Goal: Task Accomplishment & Management: Complete application form

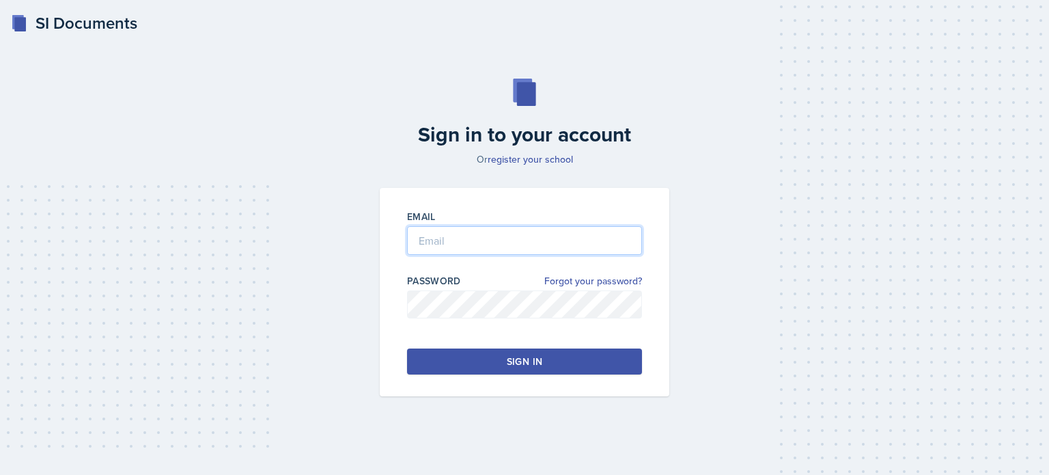
click at [434, 232] on input "email" at bounding box center [524, 240] width 235 height 29
type input "[EMAIL_ADDRESS][DOMAIN_NAME]"
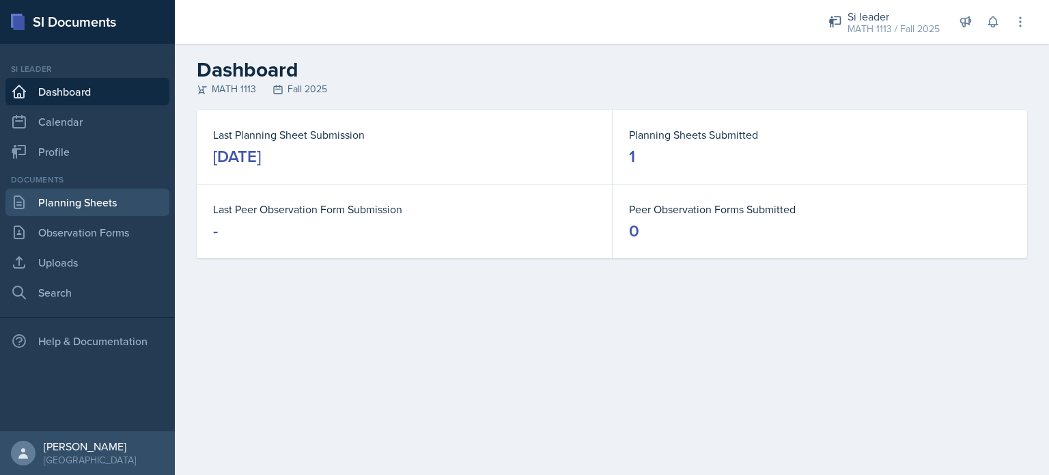
click at [53, 200] on link "Planning Sheets" at bounding box center [87, 202] width 164 height 27
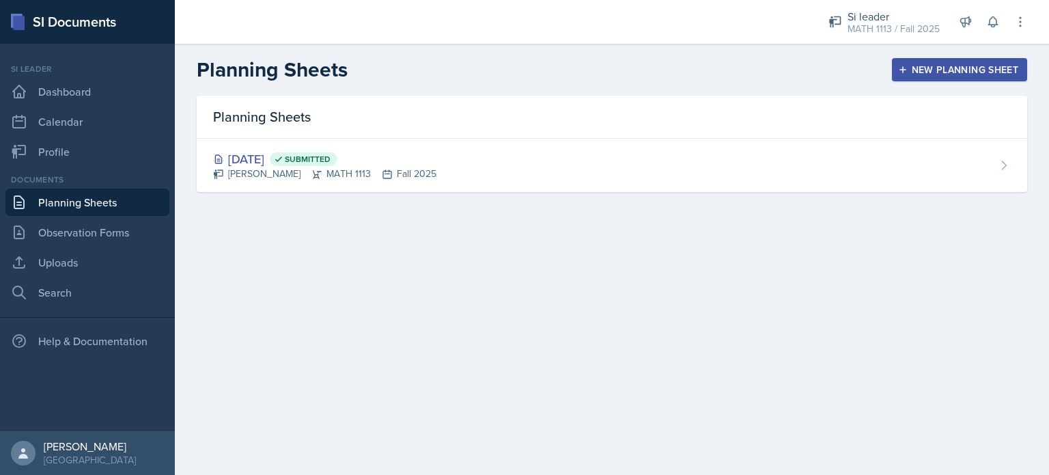
click at [919, 74] on div "New Planning Sheet" at bounding box center [960, 69] width 118 height 11
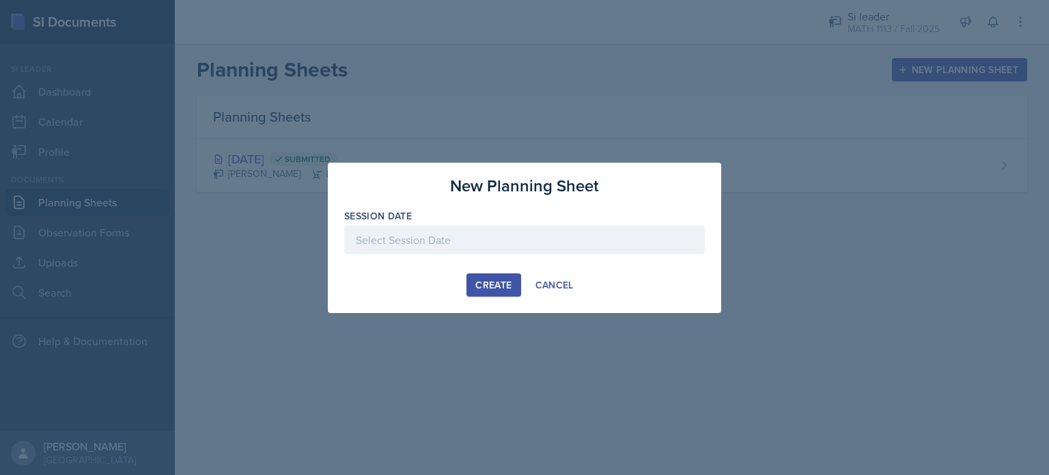
click at [445, 236] on div at bounding box center [524, 239] width 361 height 29
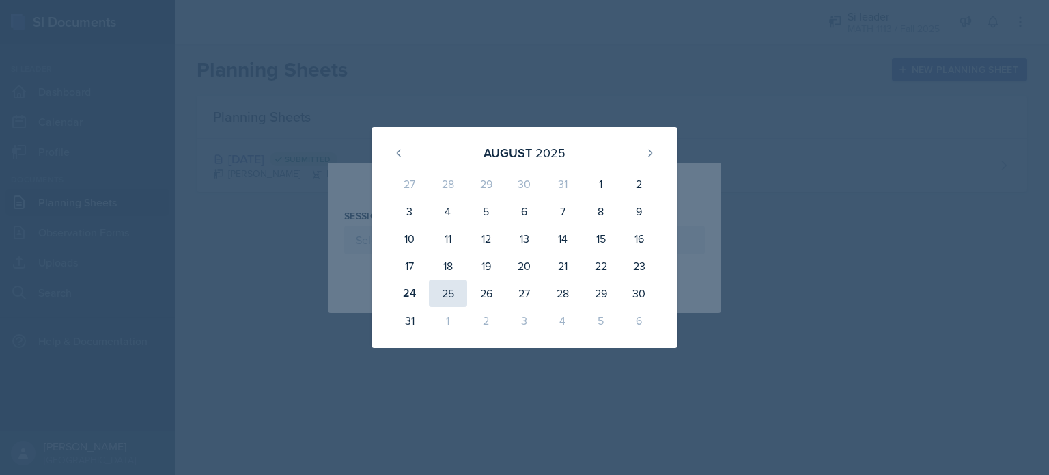
click at [451, 294] on div "25" at bounding box center [448, 292] width 38 height 27
type input "[DATE]"
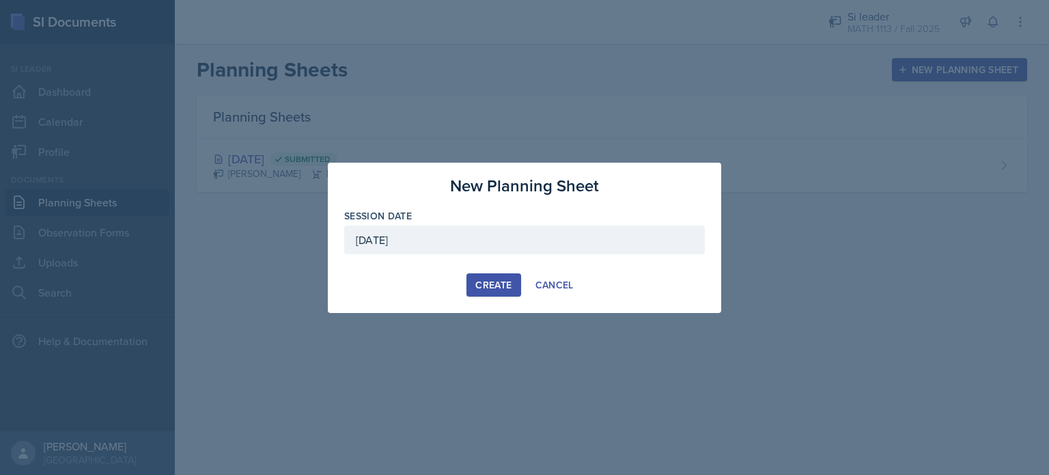
click at [485, 281] on div "Create" at bounding box center [494, 284] width 36 height 11
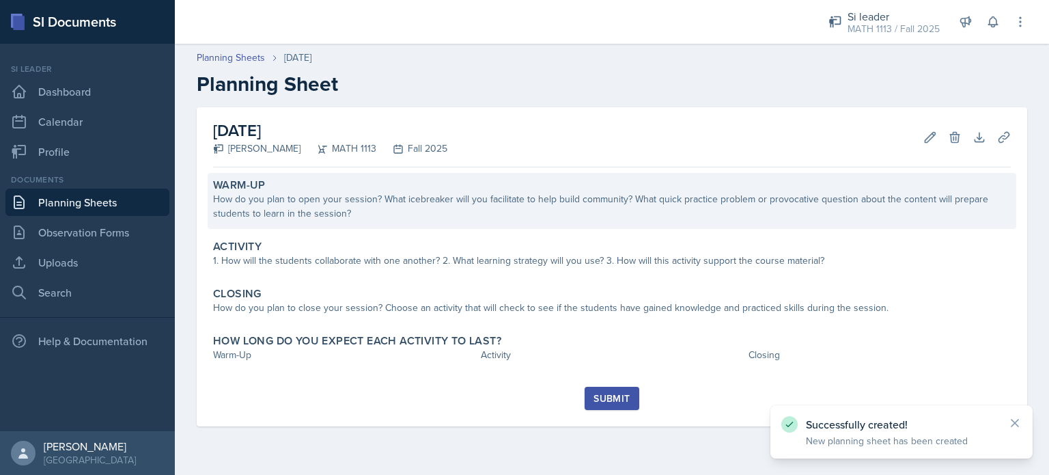
click at [347, 215] on div "How do you plan to open your session? What icebreaker will you facilitate to he…" at bounding box center [612, 206] width 798 height 29
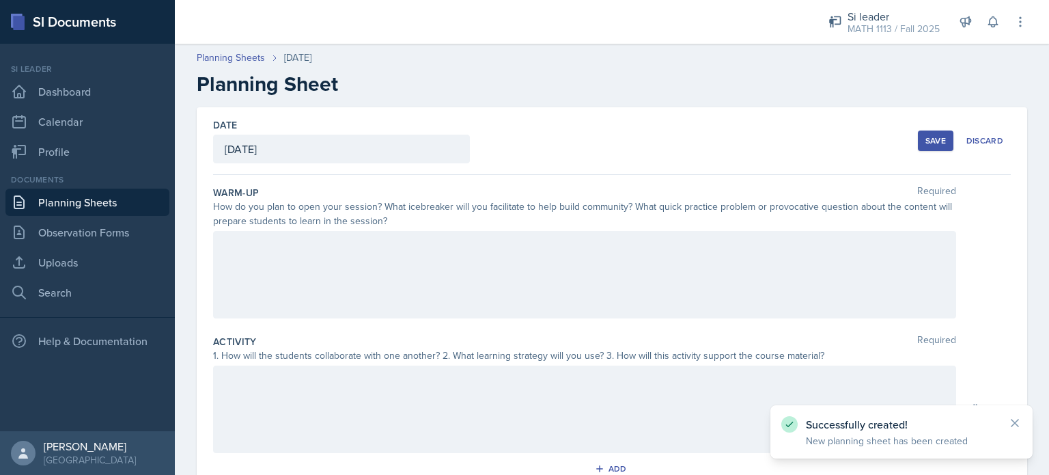
click at [322, 271] on div at bounding box center [584, 274] width 743 height 87
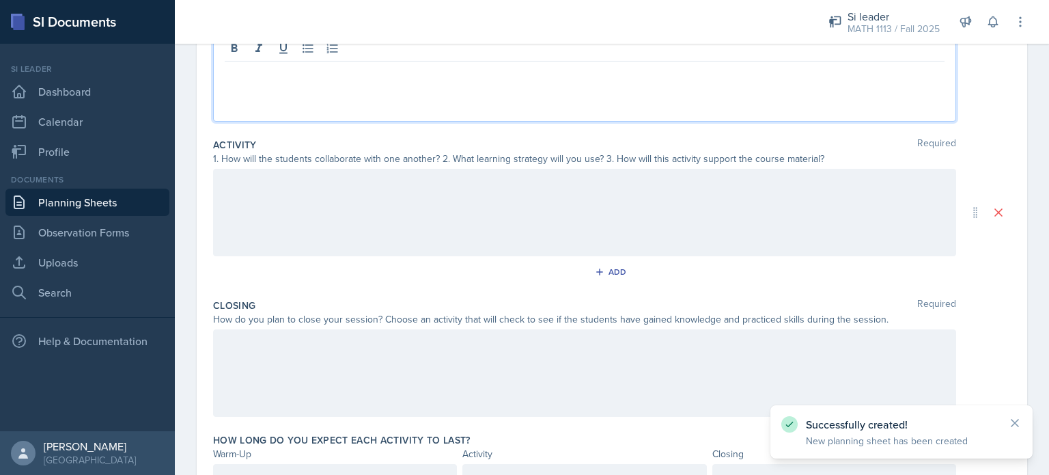
scroll to position [268, 0]
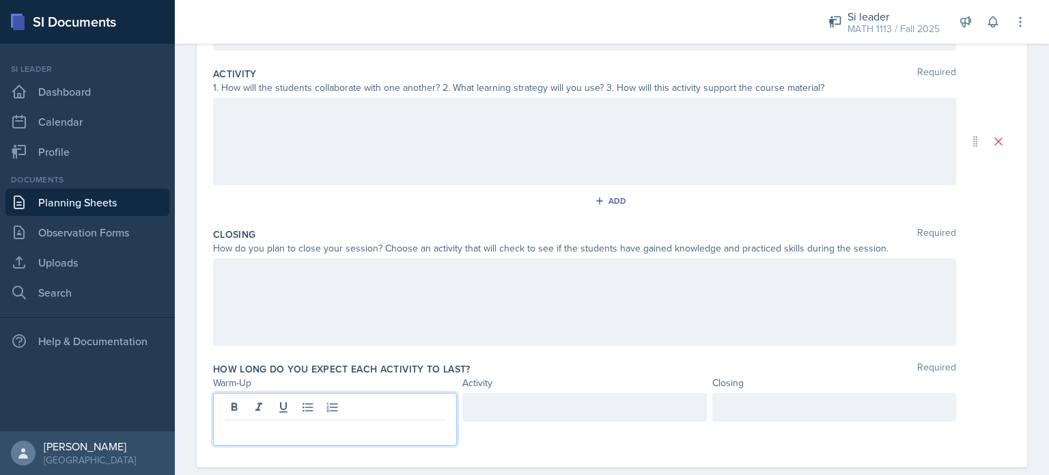
click at [257, 423] on p at bounding box center [335, 431] width 221 height 16
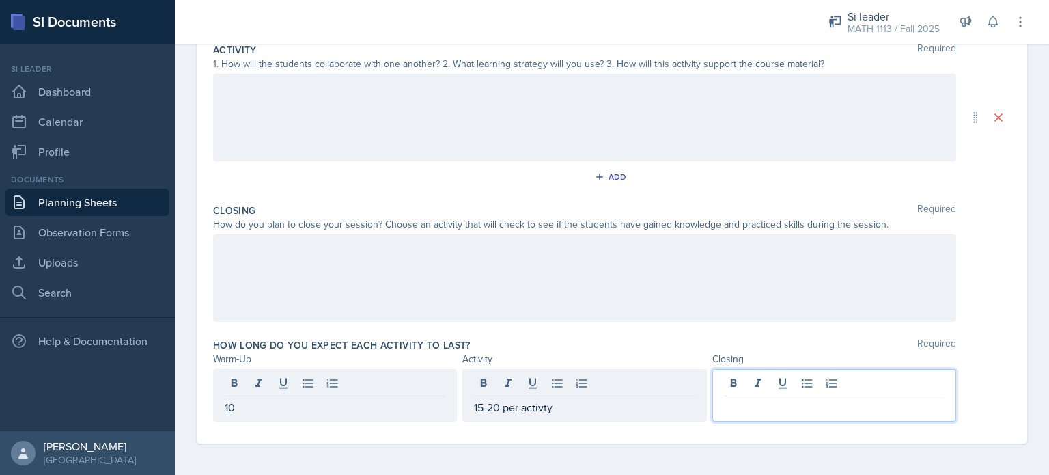
click at [541, 403] on p "15-20 per activty" at bounding box center [584, 407] width 221 height 16
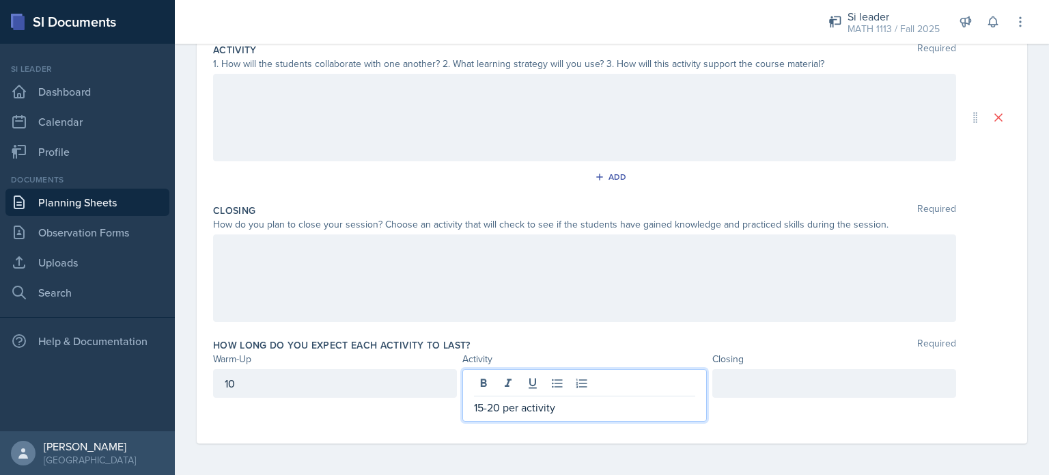
click at [784, 378] on div at bounding box center [835, 383] width 244 height 29
click at [495, 379] on div "15-20 per activity" at bounding box center [585, 395] width 244 height 53
click at [372, 381] on div "10" at bounding box center [335, 383] width 244 height 29
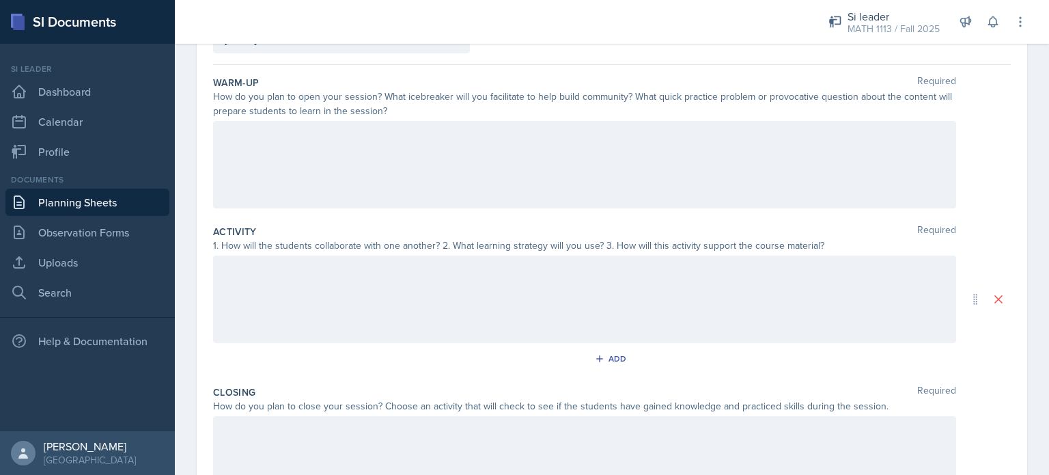
click at [260, 169] on div at bounding box center [584, 164] width 743 height 87
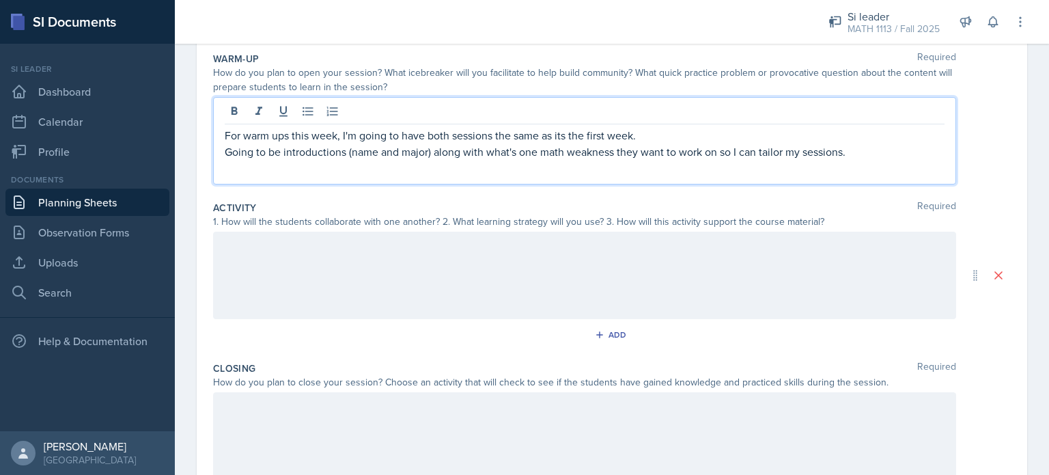
click at [321, 266] on div at bounding box center [584, 275] width 743 height 87
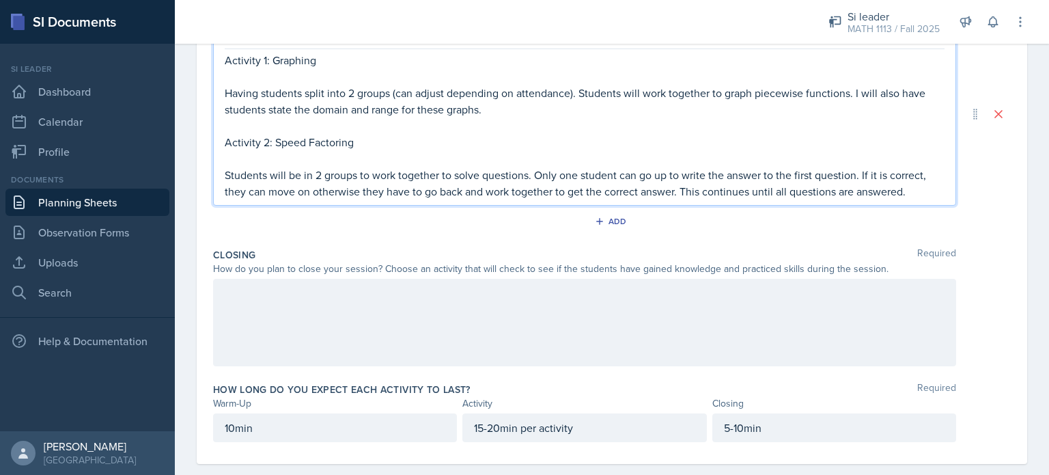
click at [343, 325] on div at bounding box center [584, 322] width 743 height 87
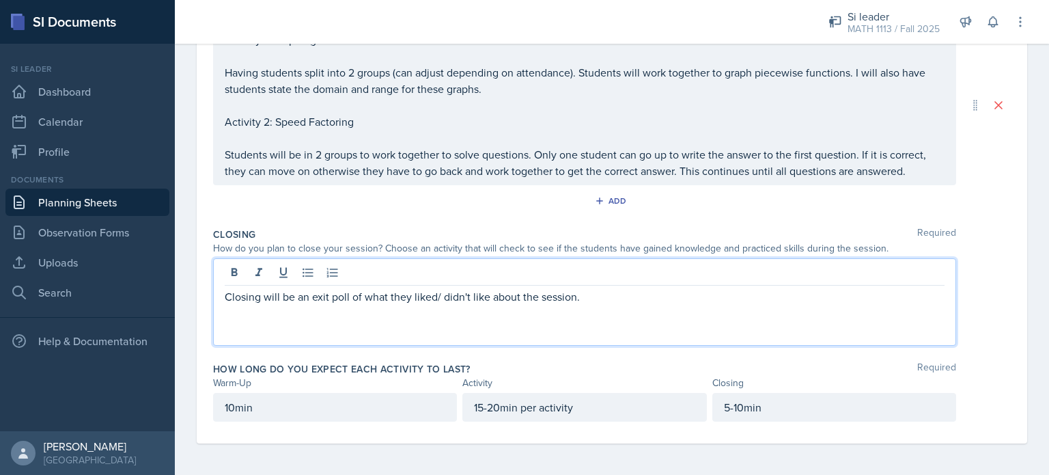
click at [610, 303] on p "Closing will be an exit poll of what they liked/ didn't like about the session." at bounding box center [585, 296] width 720 height 16
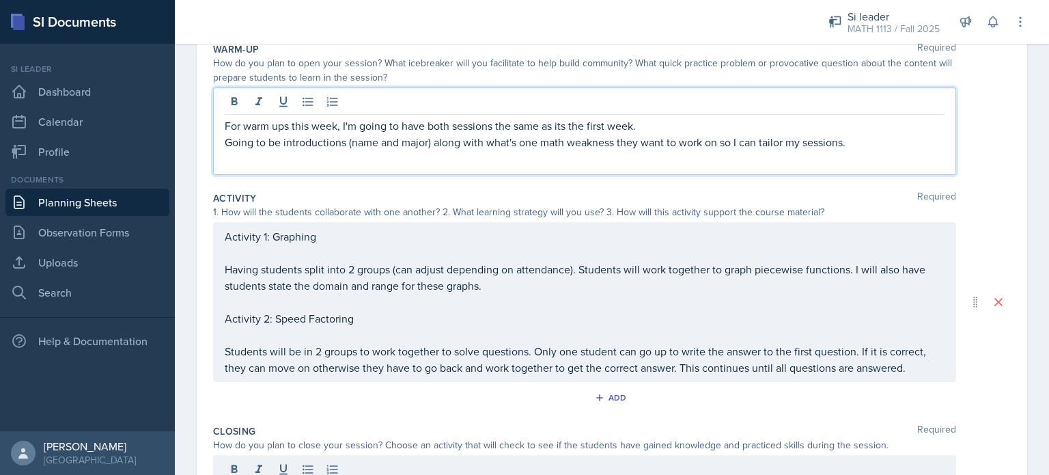
scroll to position [167, 0]
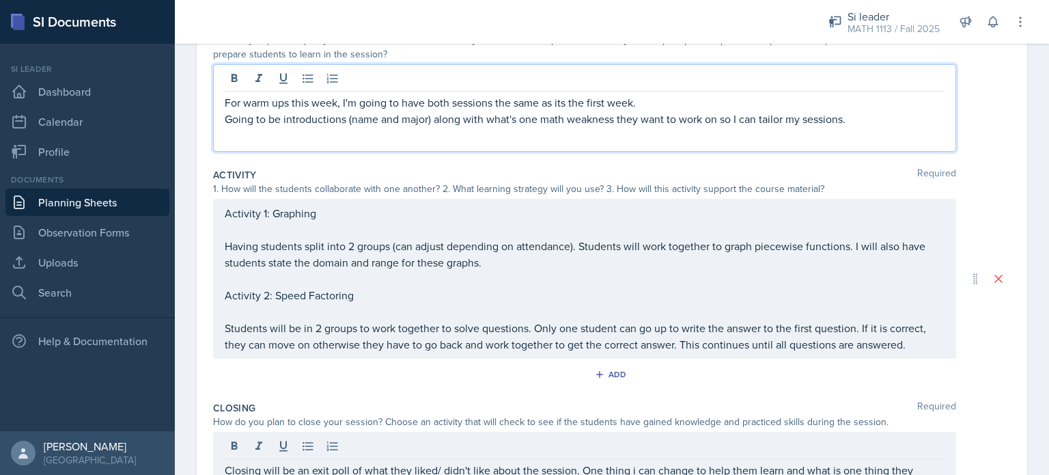
click at [648, 111] on p "Going to be introductions (name and major) along with what's one math weakness …" at bounding box center [585, 119] width 720 height 16
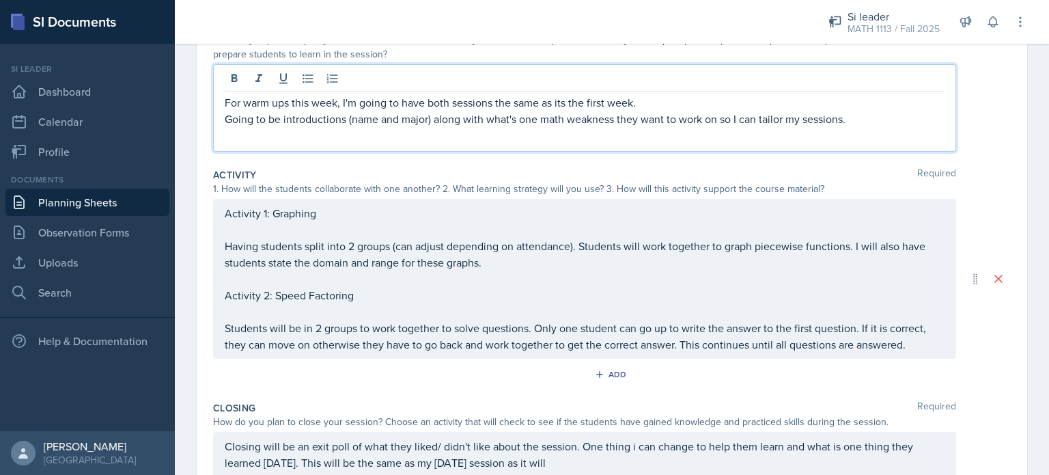
click at [646, 102] on p "For warm ups this week, I'm going to have both sessions the same as its the fir…" at bounding box center [585, 102] width 720 height 16
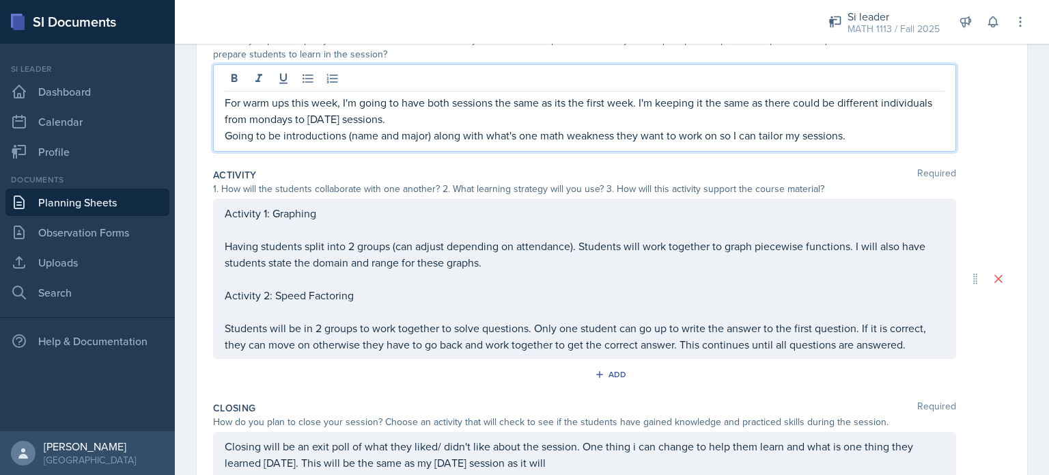
click at [261, 120] on p "For warm ups this week, I'm going to have both sessions the same as its the fir…" at bounding box center [585, 110] width 720 height 33
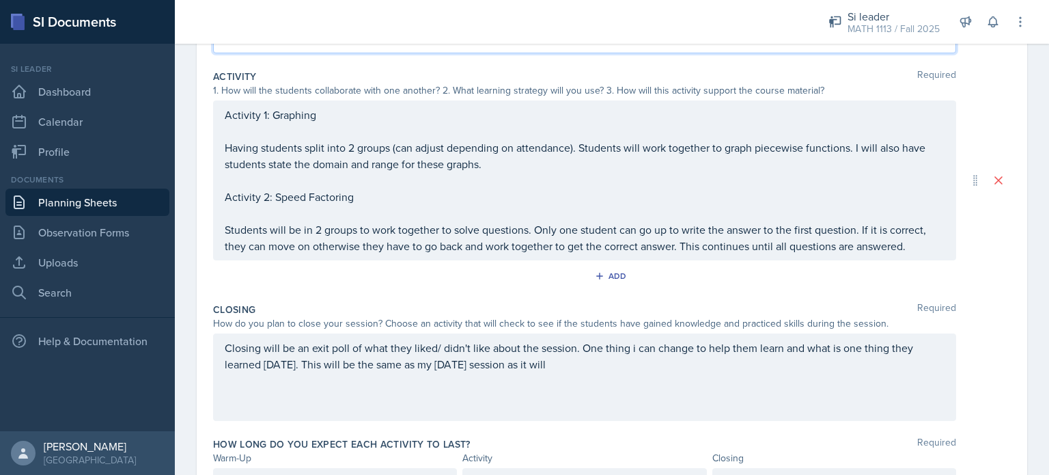
scroll to position [340, 0]
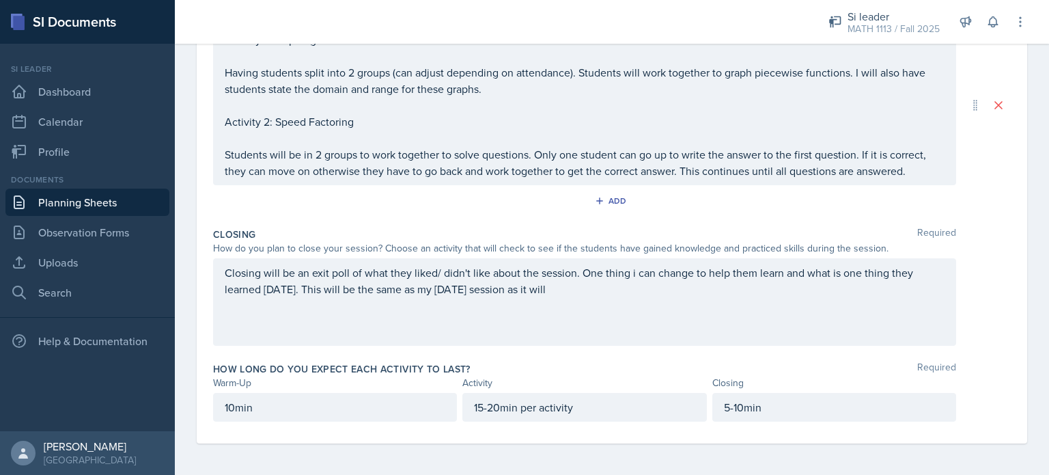
click at [562, 296] on div "Closing will be an exit poll of what they liked/ didn't like about the session.…" at bounding box center [584, 301] width 743 height 87
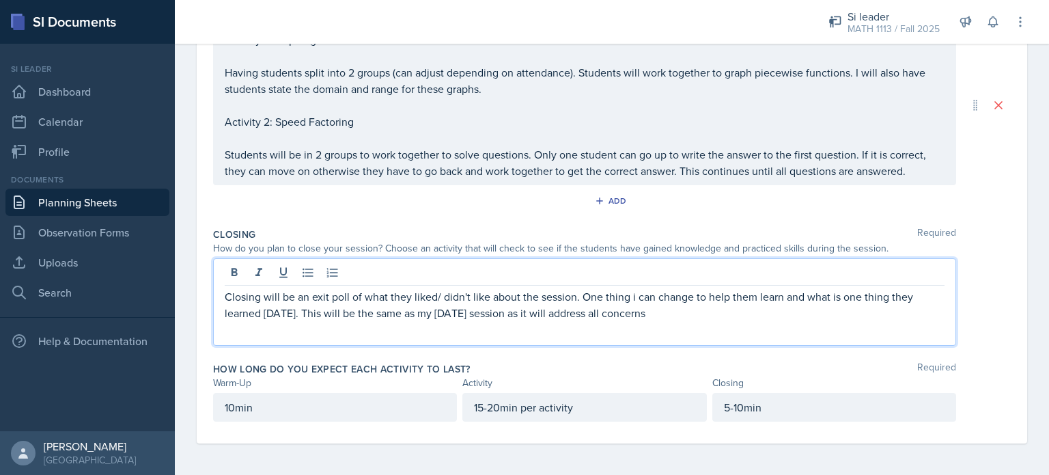
click at [627, 290] on p "Closing will be an exit poll of what they liked/ didn't like about the session.…" at bounding box center [585, 304] width 720 height 33
click at [655, 309] on p "Closing will be an exit poll of what they liked/ didn't like about the session.…" at bounding box center [585, 304] width 720 height 33
click at [655, 312] on p "Closing will be an exit poll of what they liked/ didn't like about the session.…" at bounding box center [585, 304] width 720 height 33
click at [835, 316] on p "Closing will be an exit poll of what they liked/ didn't like about the session.…" at bounding box center [585, 304] width 720 height 33
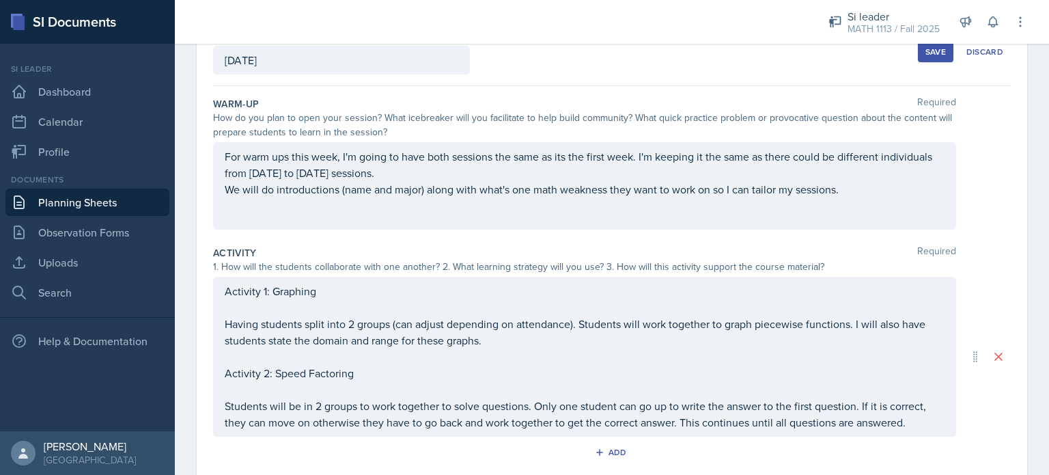
scroll to position [87, 0]
click at [923, 46] on button "Save" at bounding box center [936, 54] width 36 height 20
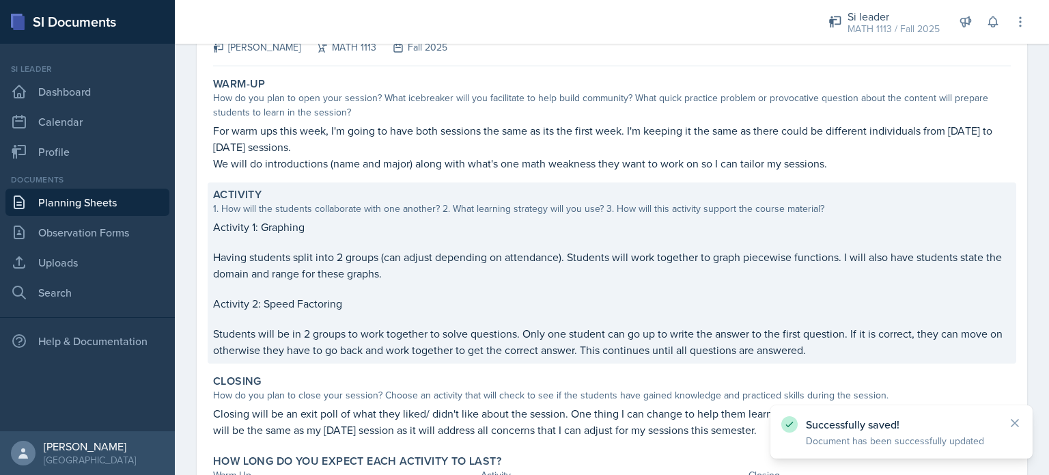
scroll to position [100, 0]
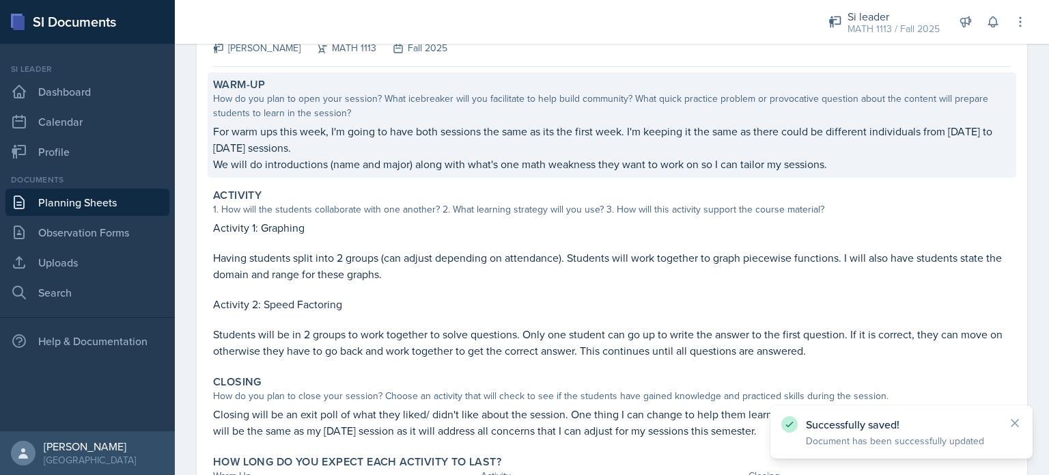
click at [256, 150] on p "For warm ups this week, I'm going to have both sessions the same as its the fir…" at bounding box center [612, 139] width 798 height 33
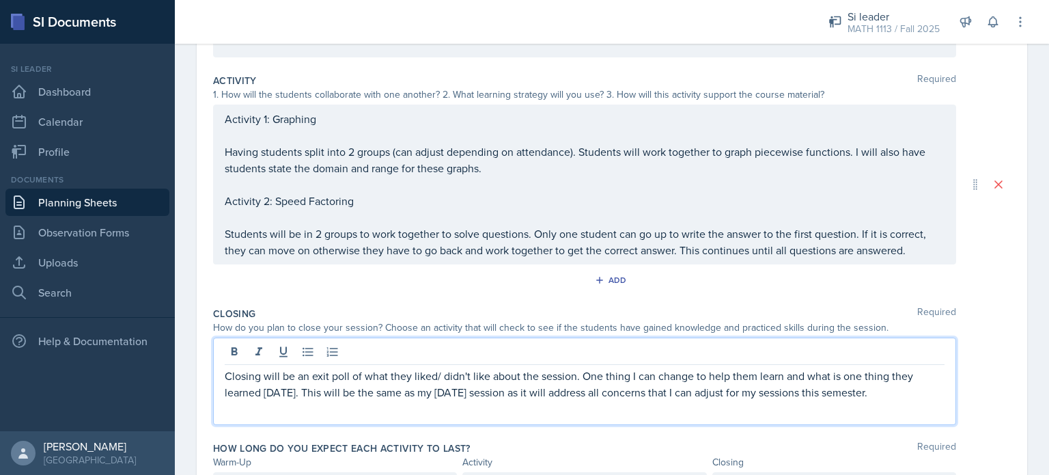
scroll to position [285, 0]
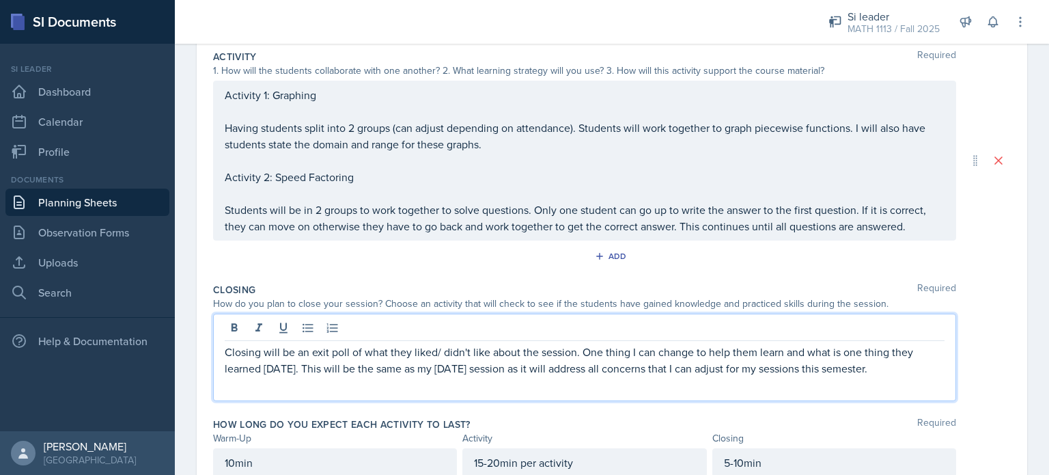
click at [298, 357] on p "Closing will be an exit poll of what they liked/ didn't like about the session.…" at bounding box center [585, 360] width 720 height 33
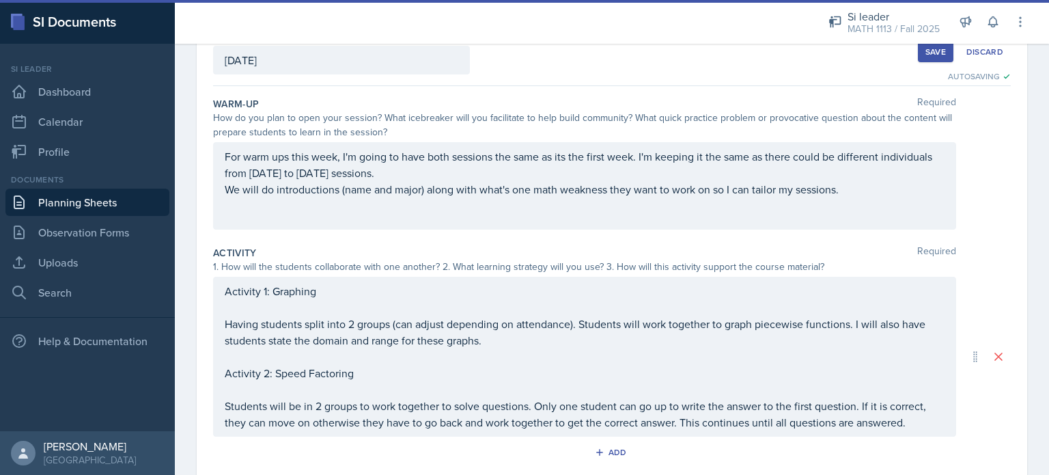
click at [368, 179] on p "For warm ups this week, I'm going to have both sessions the same as its the fir…" at bounding box center [585, 164] width 720 height 33
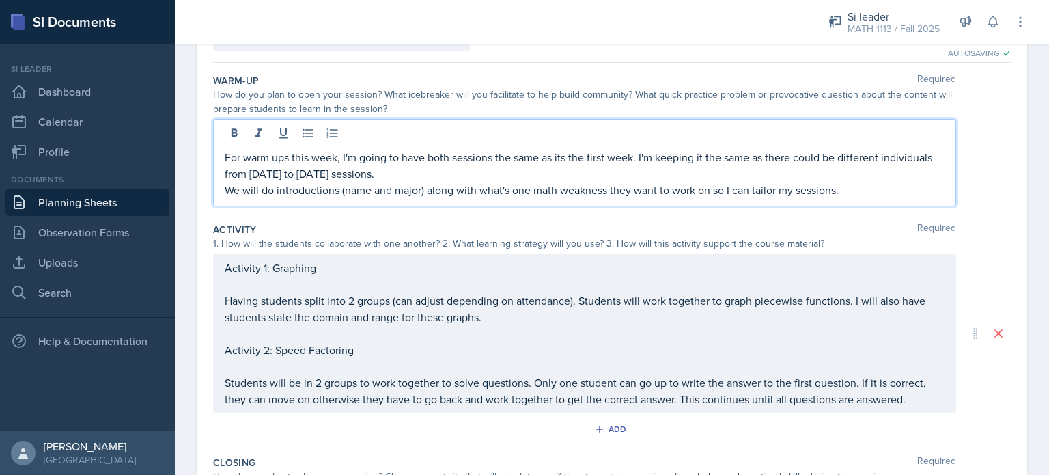
click at [368, 179] on p "For warm ups this week, I'm going to have both sessions the same as its the fir…" at bounding box center [585, 165] width 720 height 33
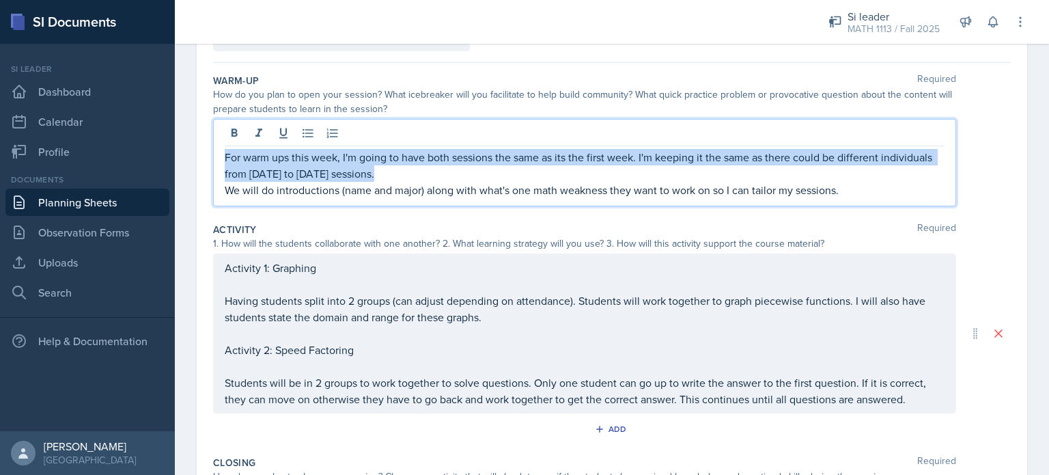
copy p "For warm ups this week, I'm going to have both sessions the same as its the fir…"
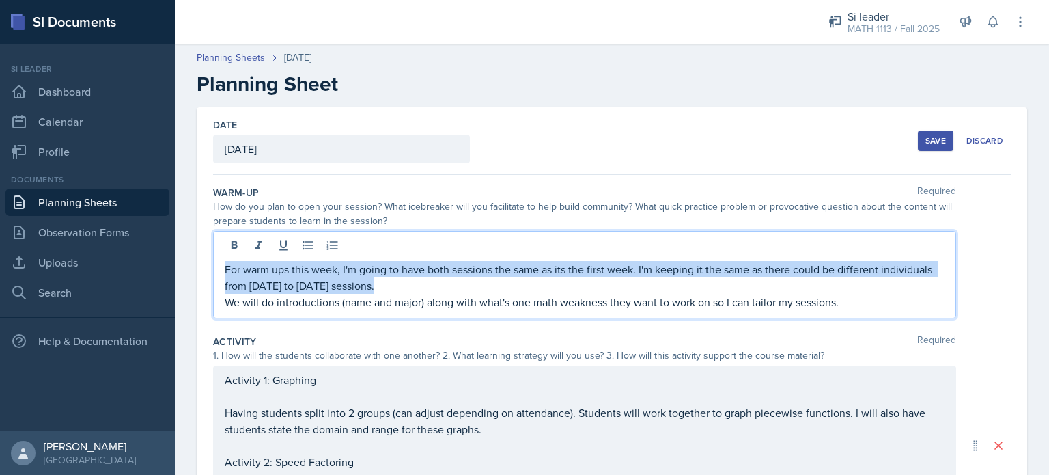
click at [930, 135] on div "Save" at bounding box center [936, 140] width 20 height 11
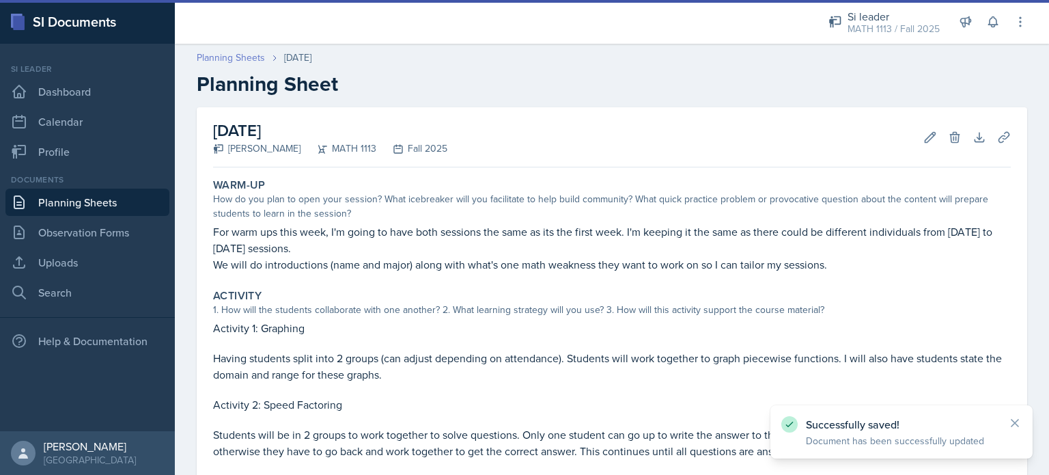
click at [240, 57] on link "Planning Sheets" at bounding box center [231, 58] width 68 height 14
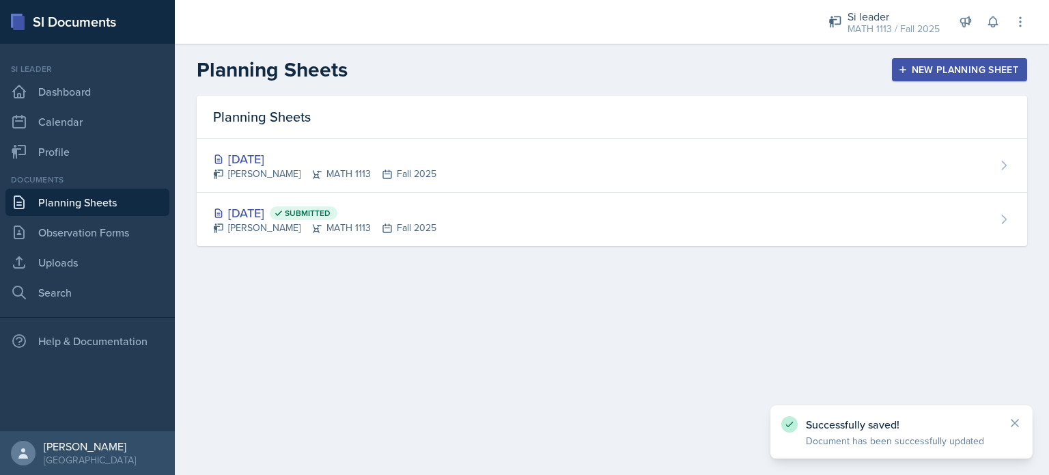
click at [947, 65] on div "New Planning Sheet" at bounding box center [960, 69] width 118 height 11
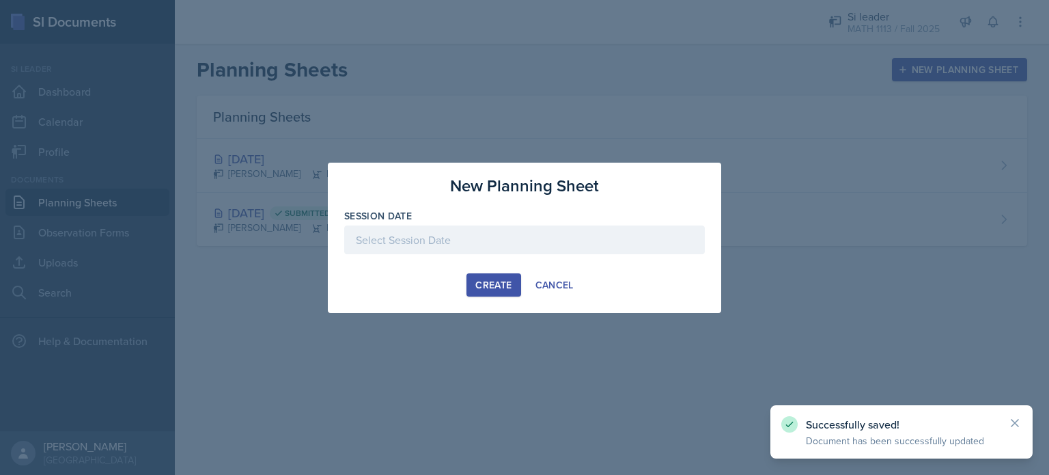
click at [428, 249] on div at bounding box center [524, 239] width 361 height 29
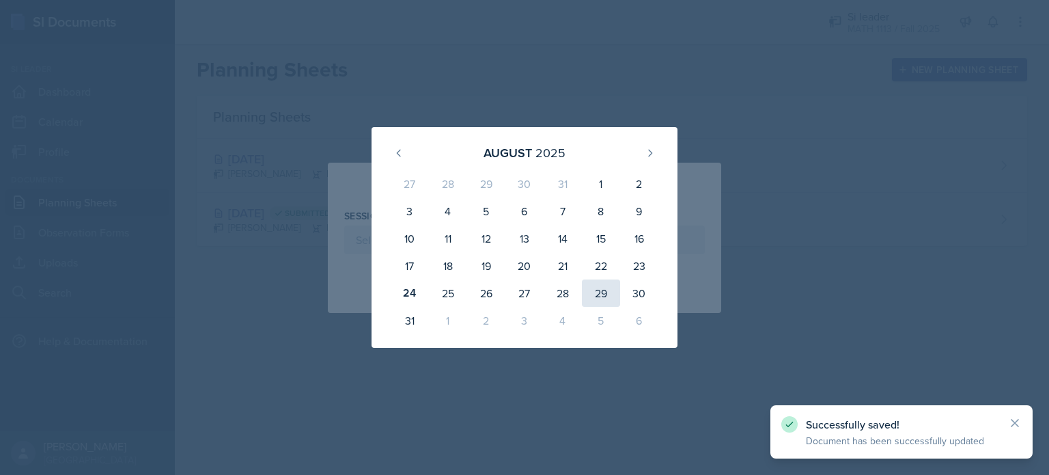
click at [606, 296] on div "29" at bounding box center [601, 292] width 38 height 27
type input "[DATE]"
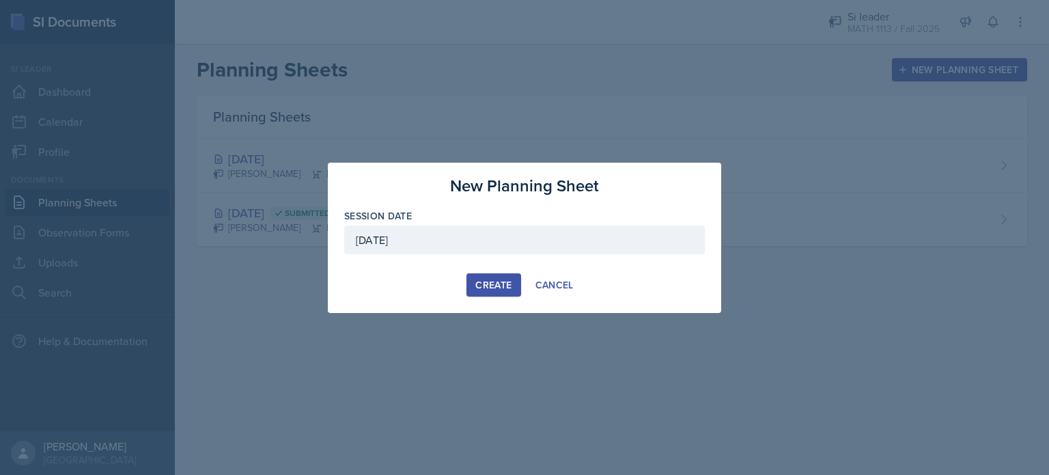
click at [497, 279] on div "Create" at bounding box center [494, 284] width 36 height 11
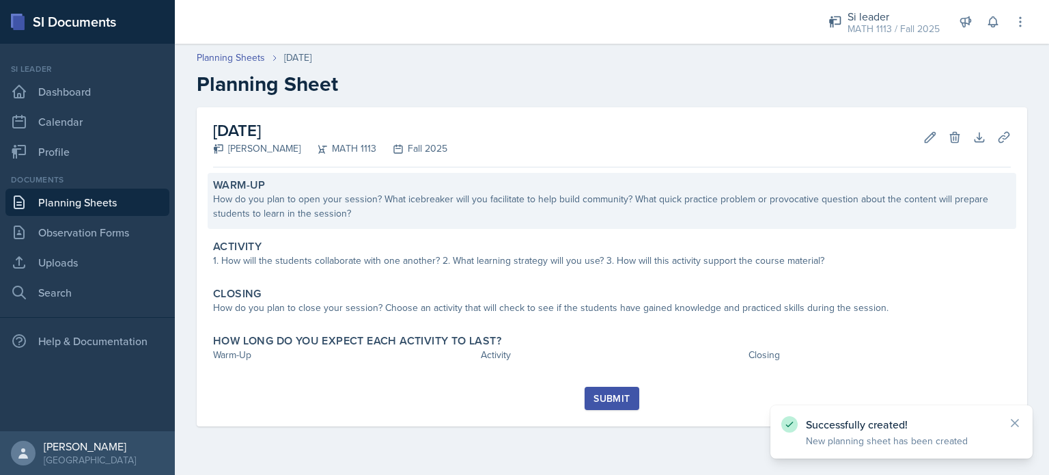
click at [318, 214] on div "How do you plan to open your session? What icebreaker will you facilitate to he…" at bounding box center [612, 206] width 798 height 29
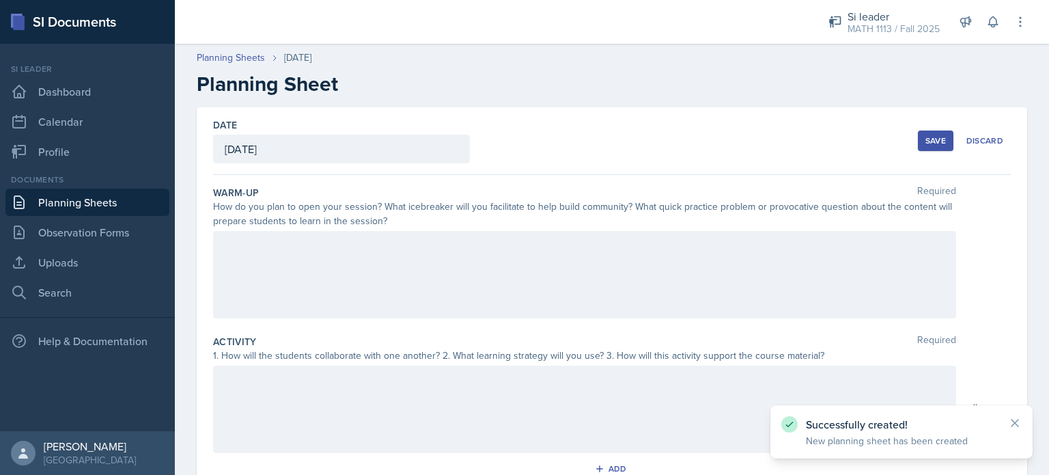
click at [285, 281] on div at bounding box center [584, 274] width 743 height 87
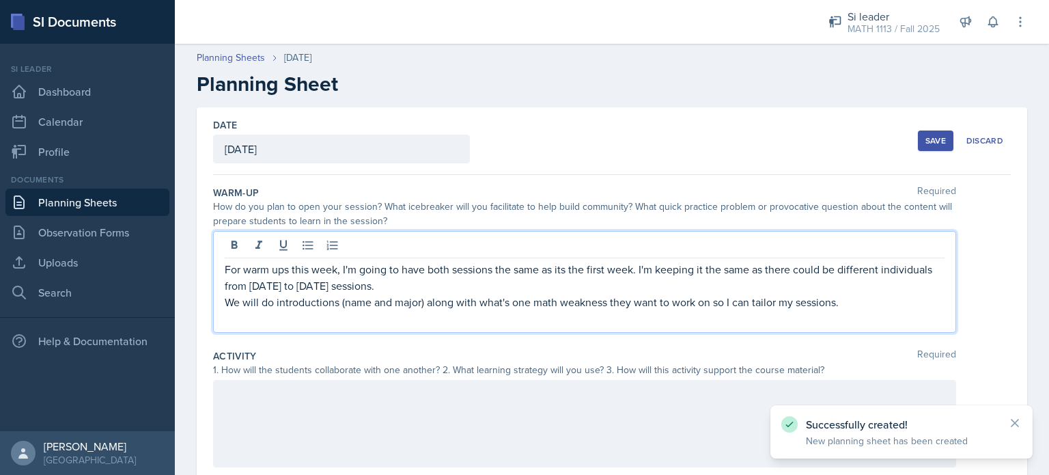
click at [399, 281] on p "For warm ups this week, I'm going to have both sessions the same as its the fir…" at bounding box center [585, 277] width 720 height 33
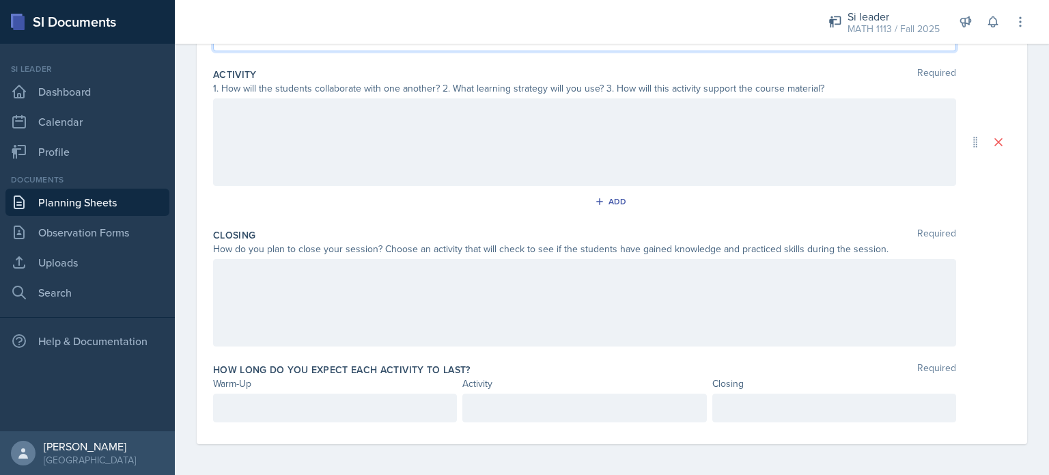
scroll to position [279, 0]
click at [367, 300] on div at bounding box center [584, 304] width 743 height 87
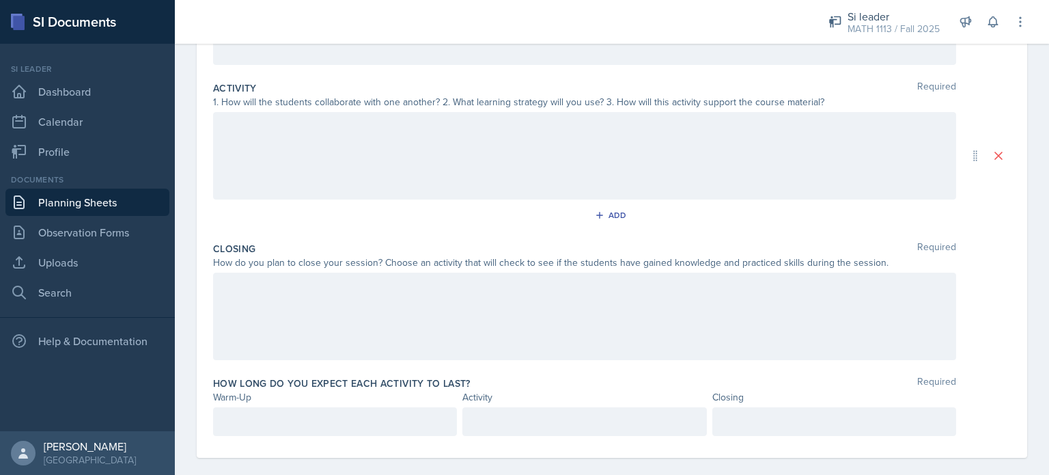
paste div
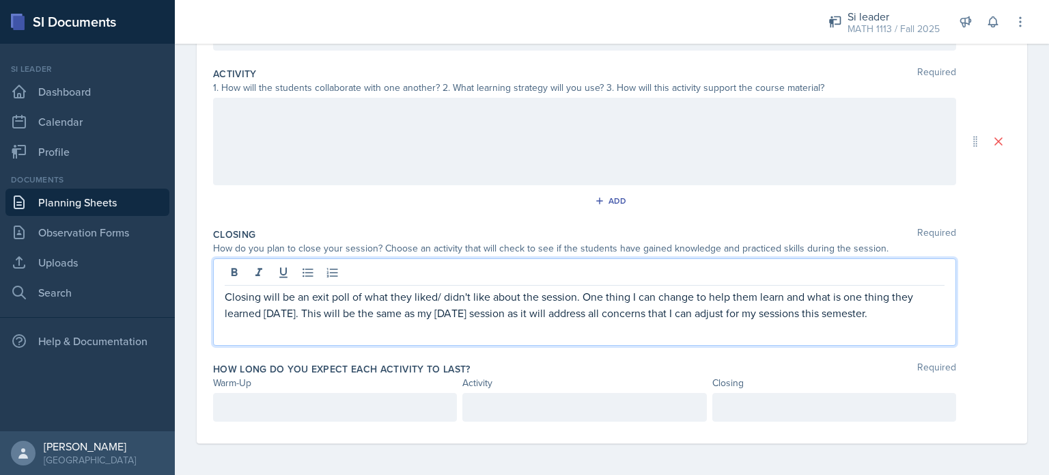
click at [428, 314] on p "Closing will be an exit poll of what they liked/ didn't like about the session.…" at bounding box center [585, 304] width 720 height 33
click at [445, 311] on p "Closing will be an exit poll of what they liked/ didn't like about the session.…" at bounding box center [585, 304] width 720 height 33
click at [290, 399] on div at bounding box center [335, 407] width 244 height 29
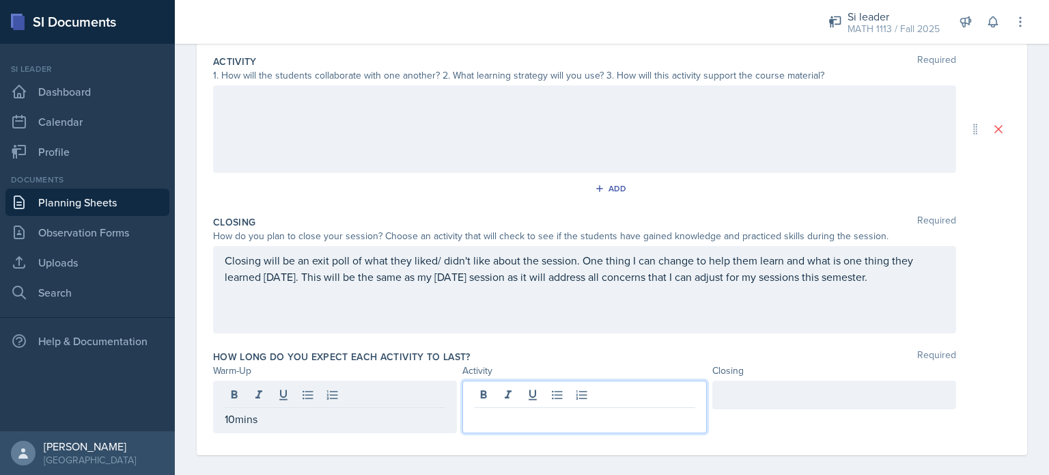
click at [498, 389] on div at bounding box center [585, 407] width 244 height 53
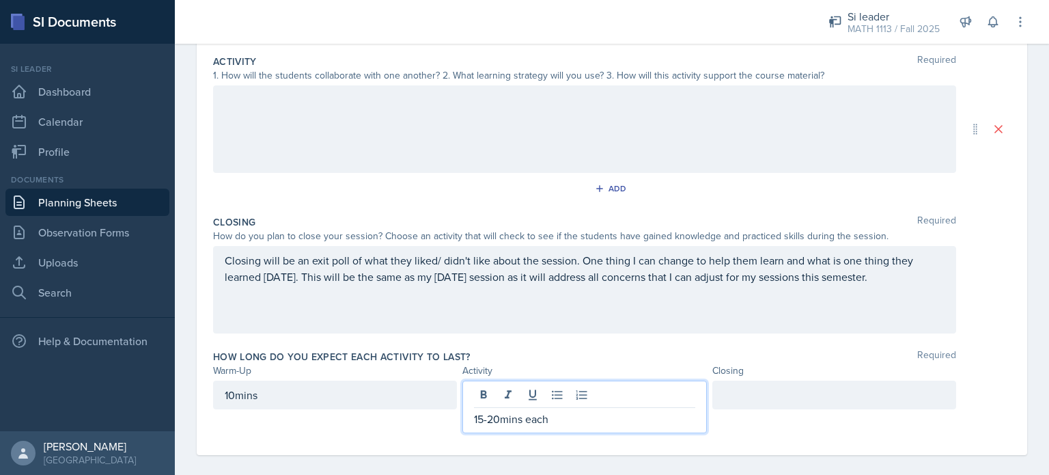
click at [719, 391] on div at bounding box center [835, 395] width 244 height 29
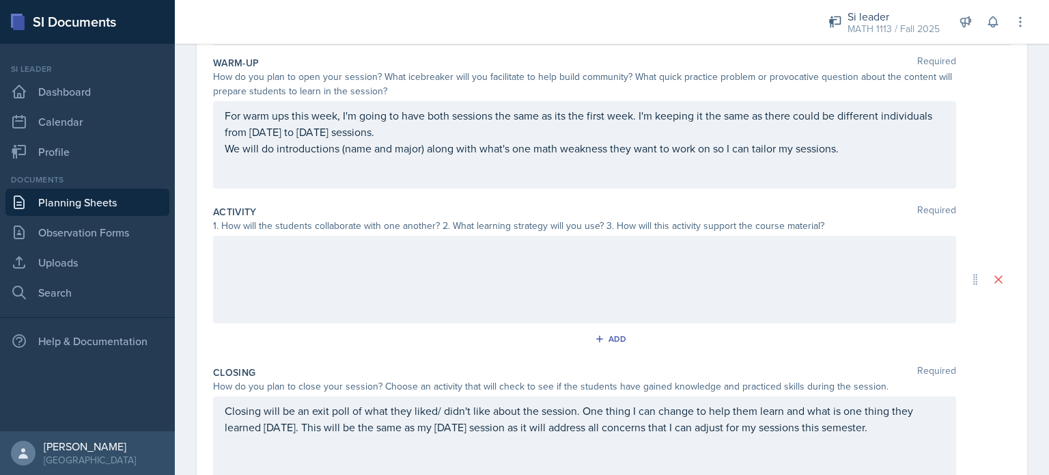
click at [254, 271] on div at bounding box center [584, 279] width 743 height 87
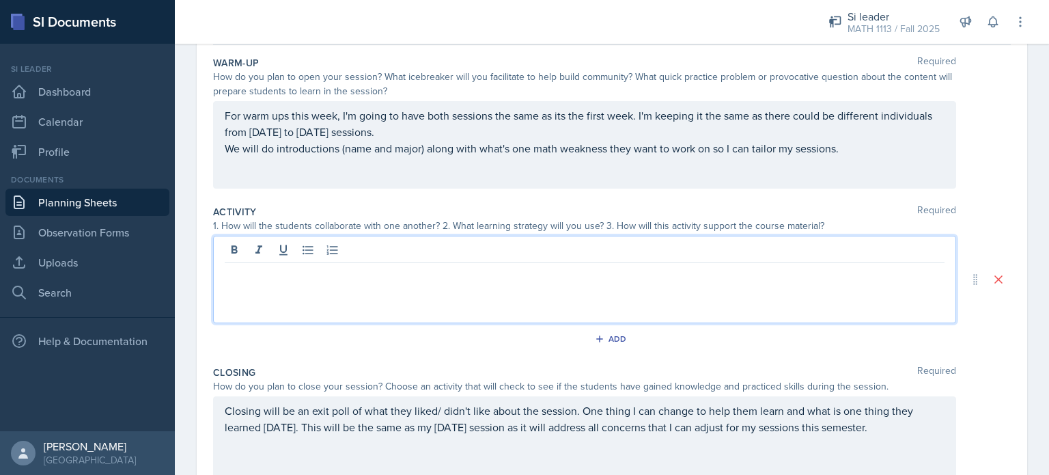
scroll to position [154, 0]
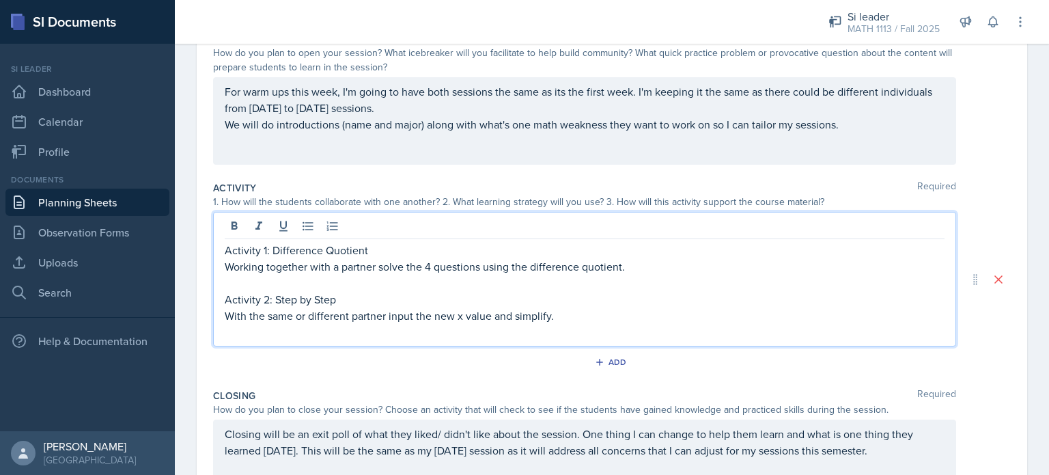
click at [493, 314] on p "With the same or different partner input the new x value and simplify." at bounding box center [585, 315] width 720 height 16
click at [667, 314] on p "With the same or different partner input the new x value into the equation and …" at bounding box center [585, 315] width 720 height 16
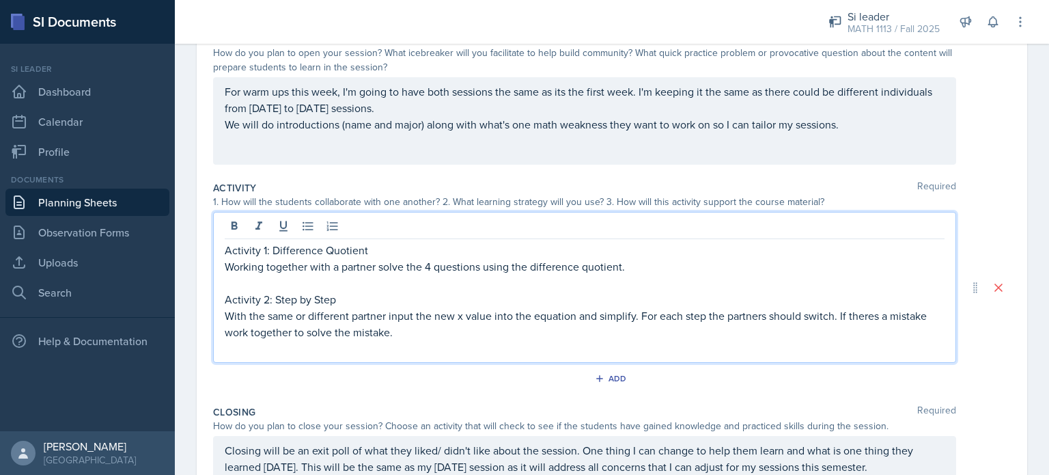
click at [872, 316] on p "With the same or different partner input the new x value into the equation and …" at bounding box center [585, 323] width 720 height 33
click at [855, 317] on p "With the same or different partner input the new x value into the equation and …" at bounding box center [585, 323] width 720 height 33
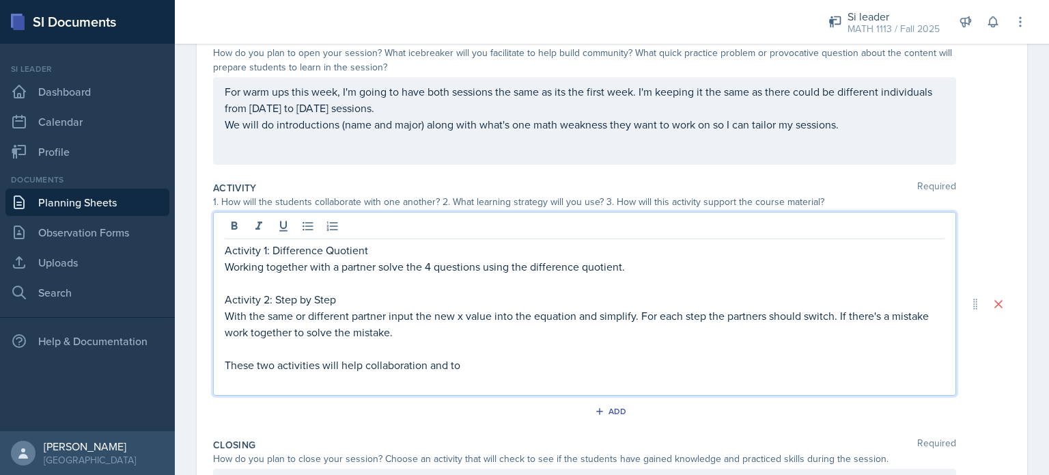
click at [363, 363] on p "These two activities will help collaboration and to" at bounding box center [585, 365] width 720 height 16
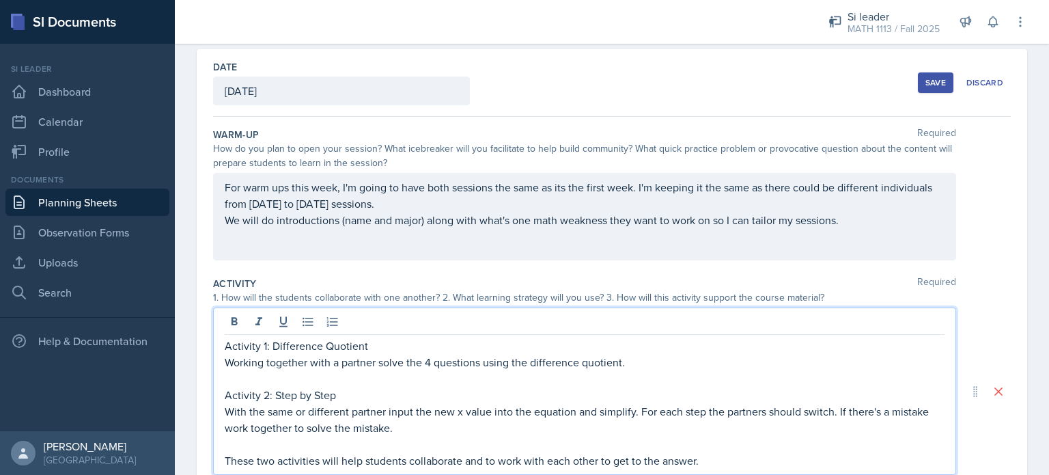
scroll to position [0, 0]
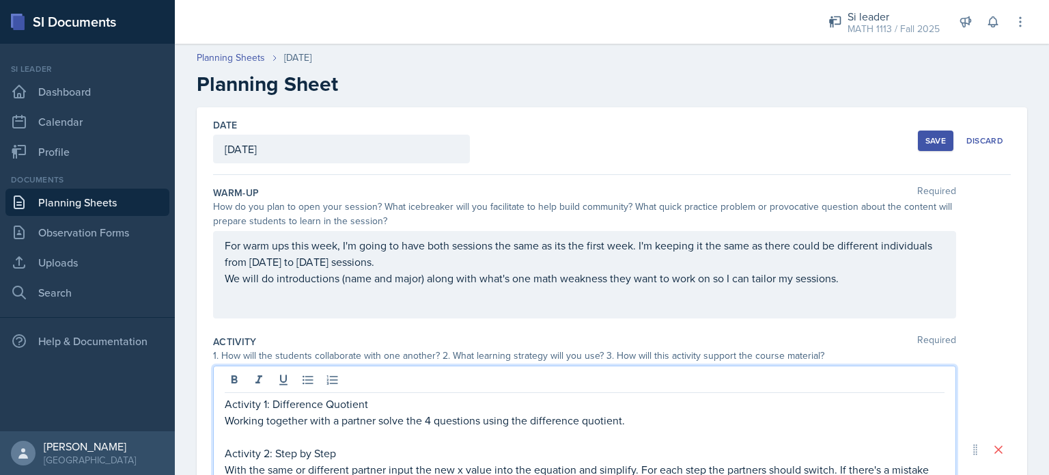
click at [926, 139] on div "Save" at bounding box center [936, 140] width 20 height 11
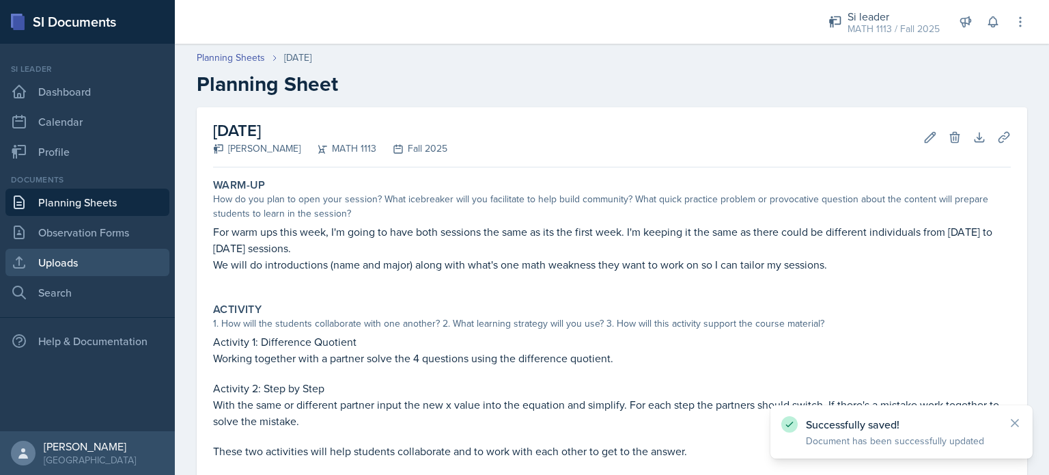
click at [57, 260] on link "Uploads" at bounding box center [87, 262] width 164 height 27
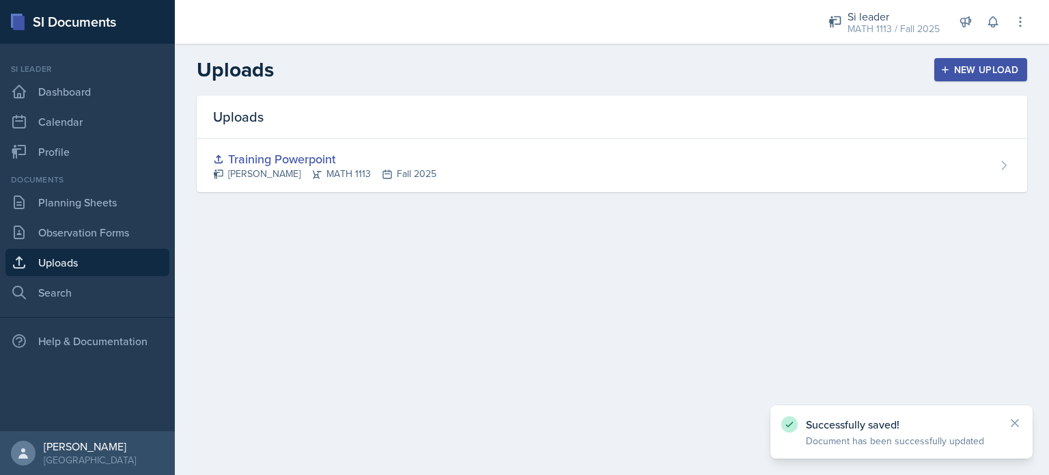
click at [952, 64] on div "New Upload" at bounding box center [982, 69] width 76 height 11
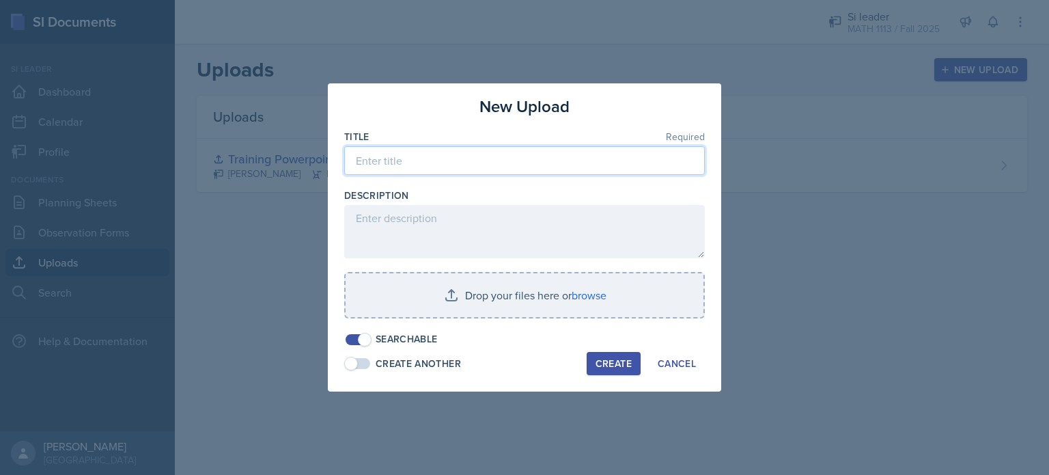
click at [436, 163] on input at bounding box center [524, 160] width 361 height 29
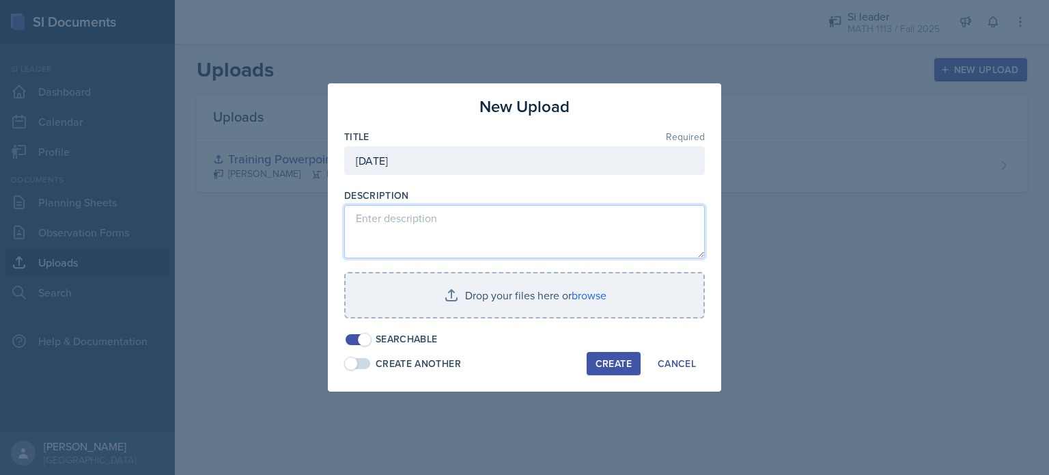
click at [404, 208] on textarea at bounding box center [524, 231] width 361 height 53
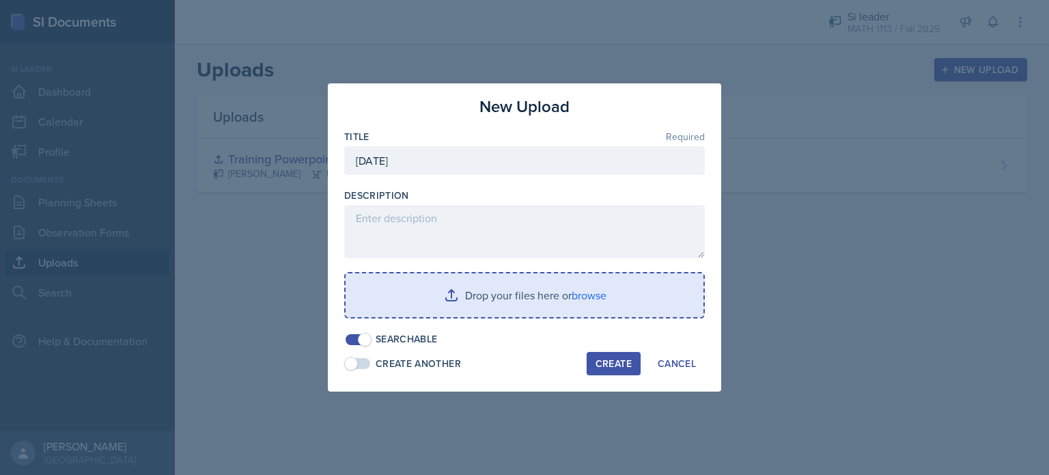
click at [439, 289] on input "file" at bounding box center [525, 295] width 358 height 44
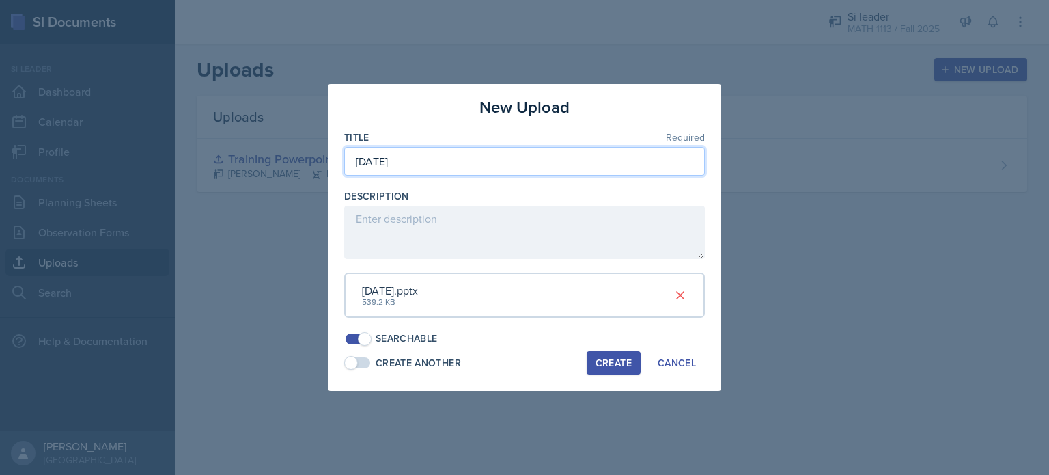
click at [354, 161] on input "[DATE]" at bounding box center [524, 161] width 361 height 29
type input "Math [DATE]"
click at [598, 364] on div "Create" at bounding box center [614, 362] width 36 height 11
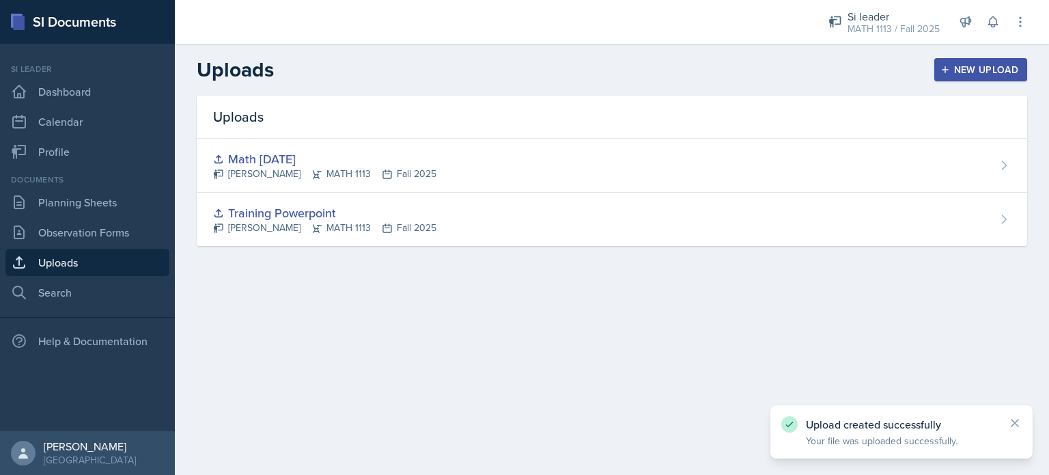
click at [959, 70] on div "New Upload" at bounding box center [982, 69] width 76 height 11
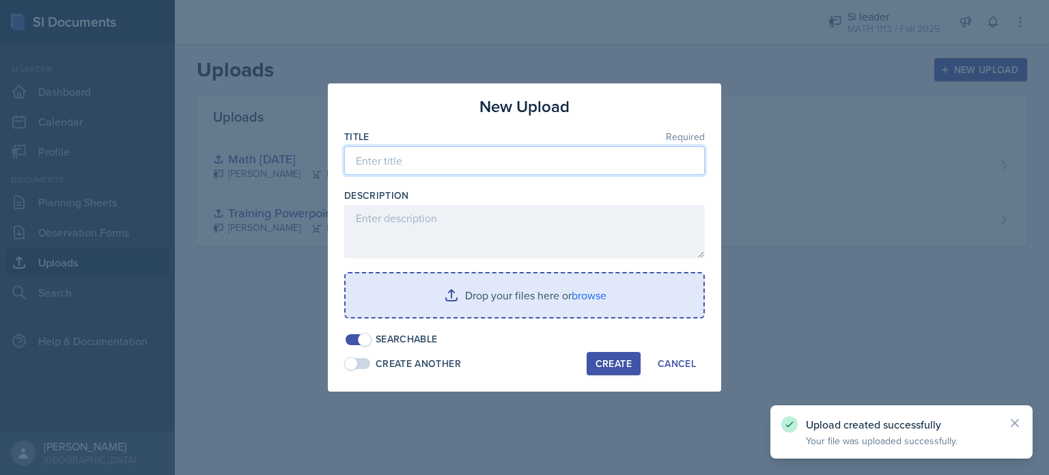
click at [478, 167] on input at bounding box center [524, 160] width 361 height 29
type input "N"
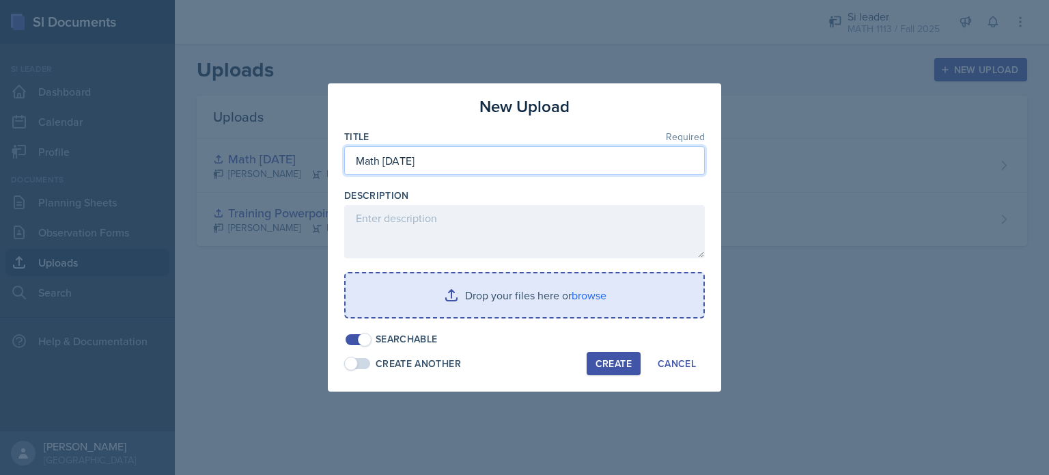
type input "Math [DATE]"
click at [480, 299] on input "file" at bounding box center [525, 295] width 358 height 44
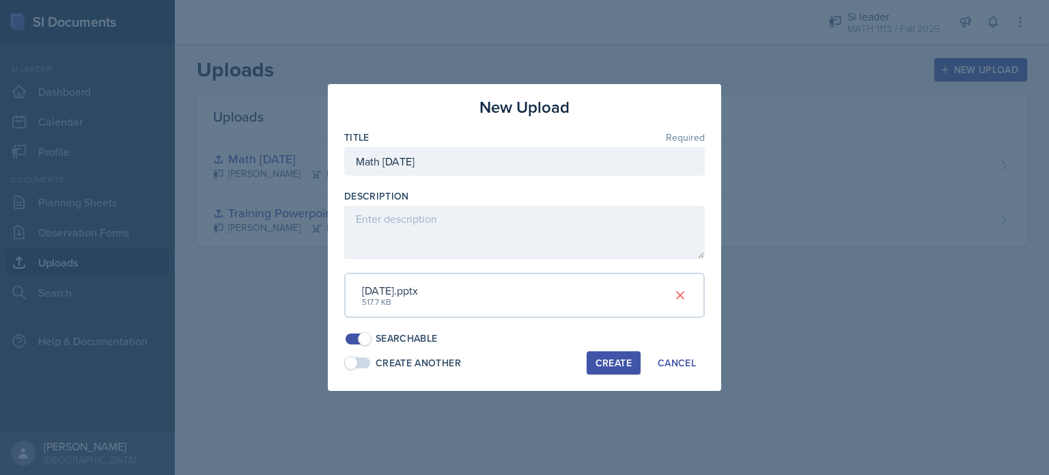
click at [596, 357] on div "Create" at bounding box center [614, 362] width 36 height 11
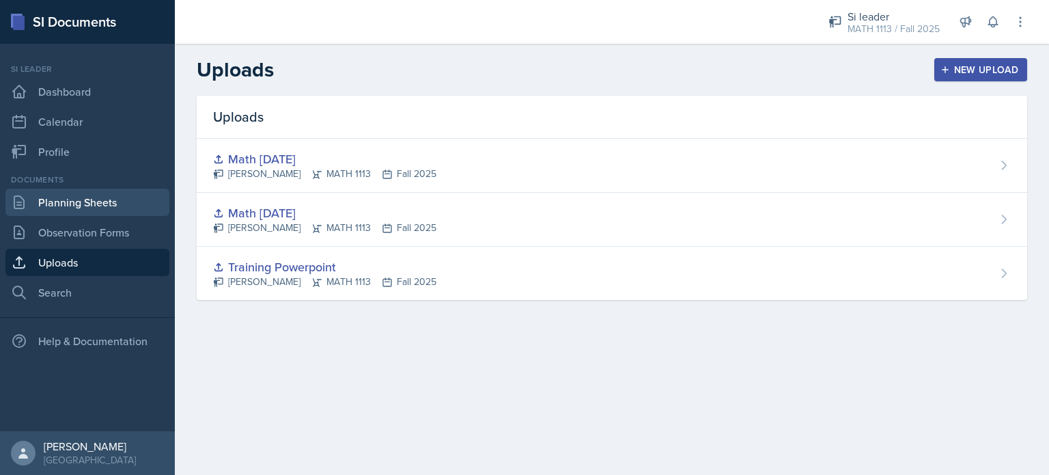
click at [84, 207] on link "Planning Sheets" at bounding box center [87, 202] width 164 height 27
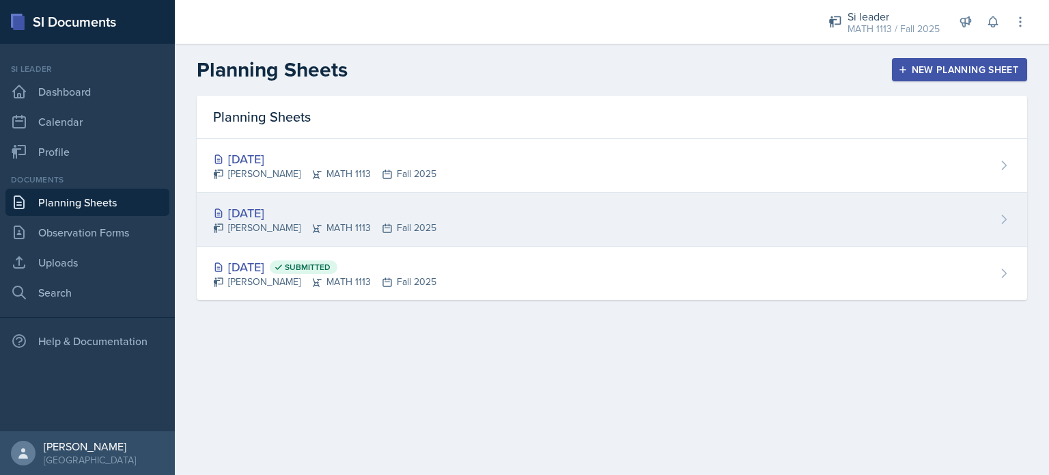
click at [455, 220] on div "[DATE] [PERSON_NAME] MATH 1113 Fall 2025" at bounding box center [612, 220] width 831 height 54
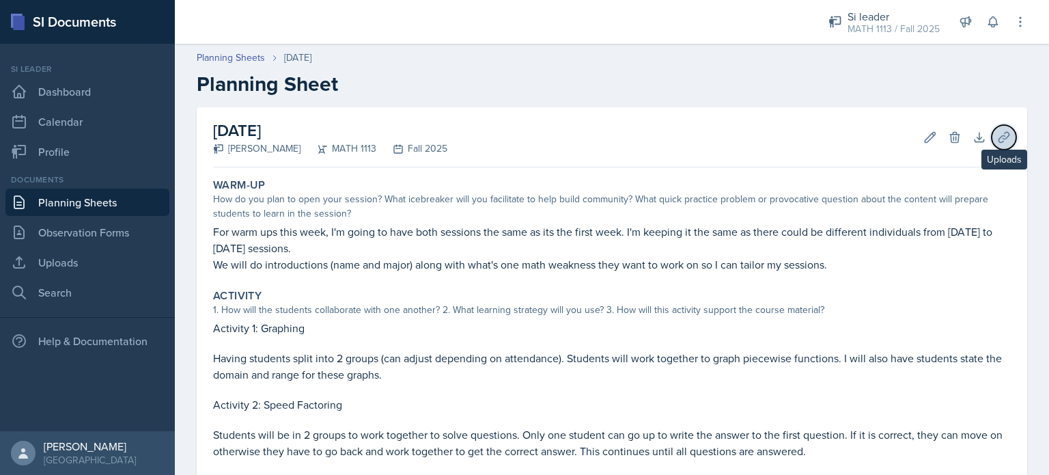
click at [999, 137] on icon at bounding box center [1004, 137] width 10 height 10
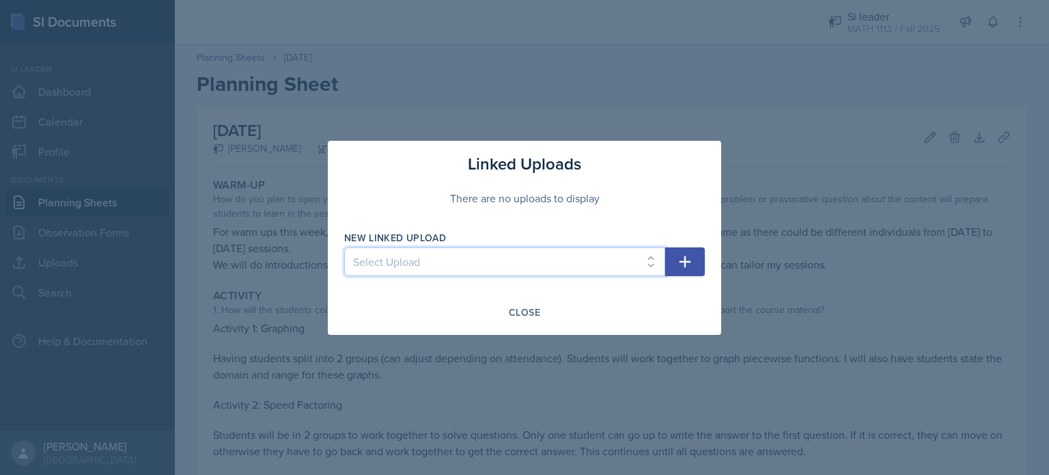
click at [464, 268] on select "Select Upload Training Powerpoint Math [DATE] Math [DATE]" at bounding box center [504, 261] width 321 height 29
select select "57917a01-3662-4e6b-93db-ae32ddf45437"
click at [344, 247] on select "Select Upload Training Powerpoint Math [DATE] Math [DATE]" at bounding box center [504, 261] width 321 height 29
click at [684, 264] on icon "button" at bounding box center [685, 261] width 16 height 16
select select
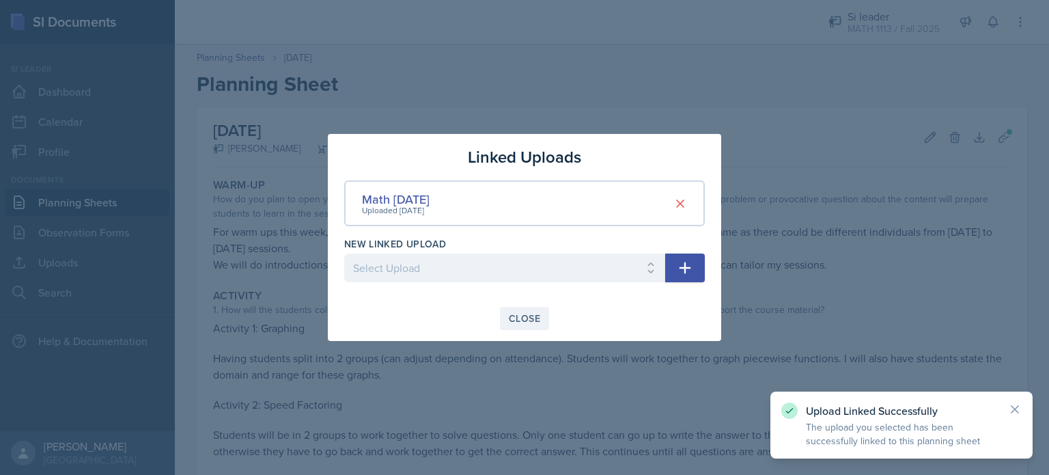
click at [519, 319] on div "Close" at bounding box center [524, 318] width 31 height 11
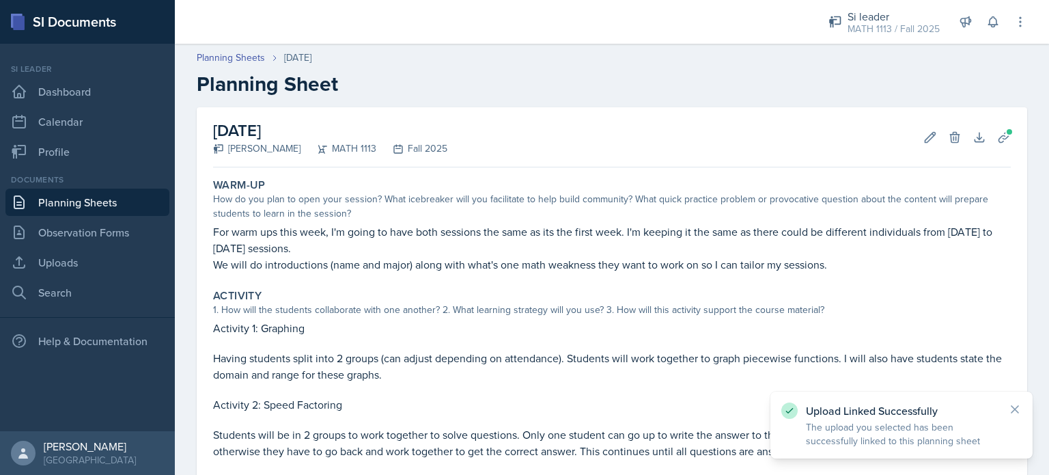
scroll to position [221, 0]
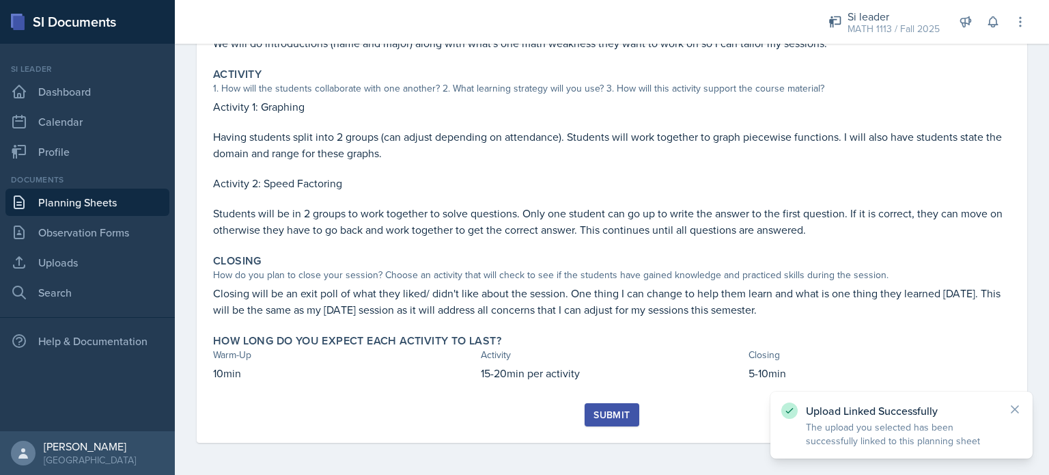
click at [596, 415] on div "Submit" at bounding box center [612, 414] width 36 height 11
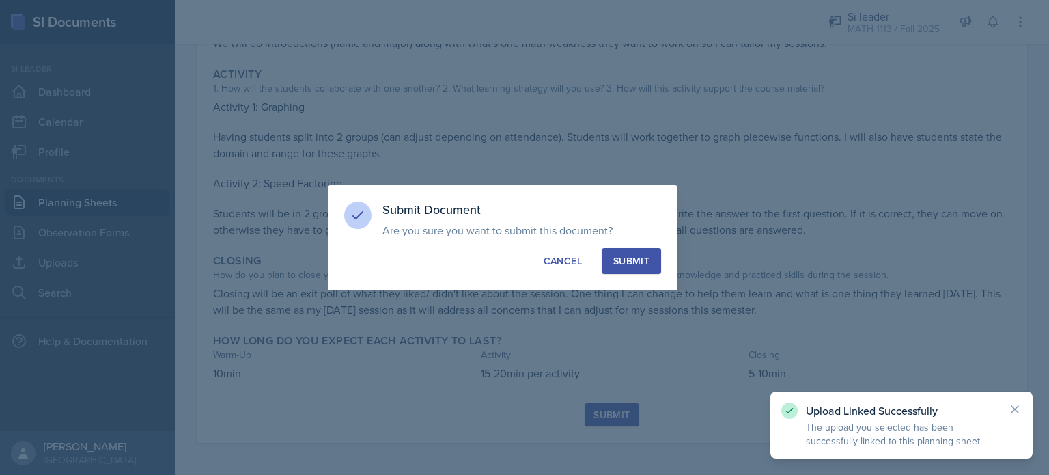
click at [614, 281] on div "Submit Document Are you sure you want to submit this document? This document wi…" at bounding box center [503, 237] width 350 height 105
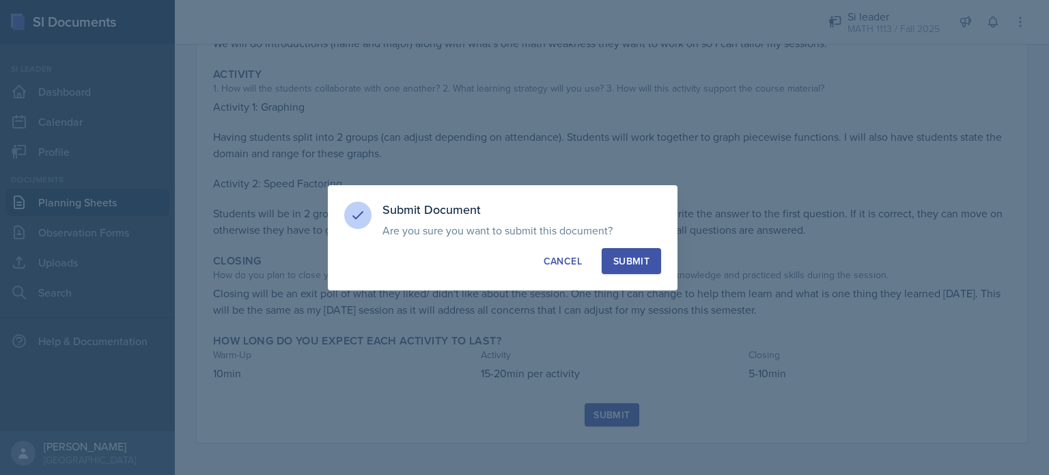
click at [633, 266] on div "Submit" at bounding box center [632, 261] width 36 height 14
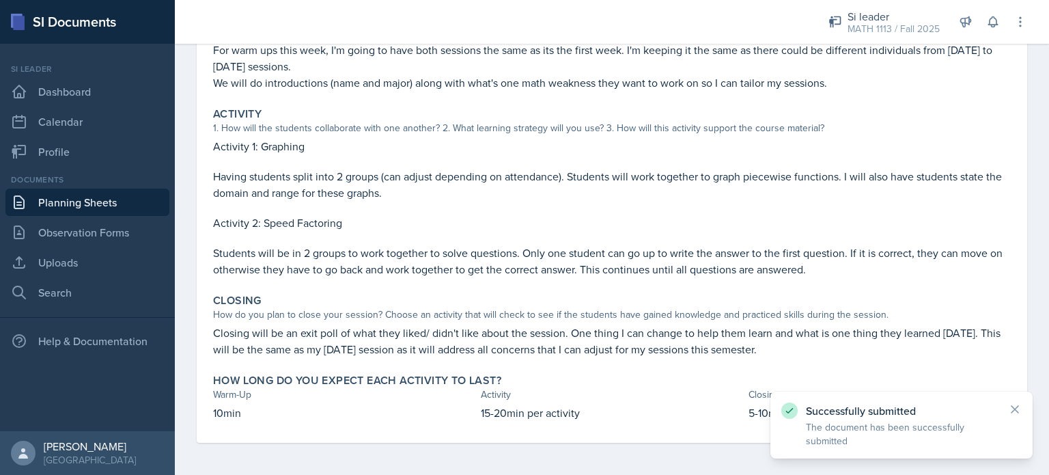
scroll to position [0, 0]
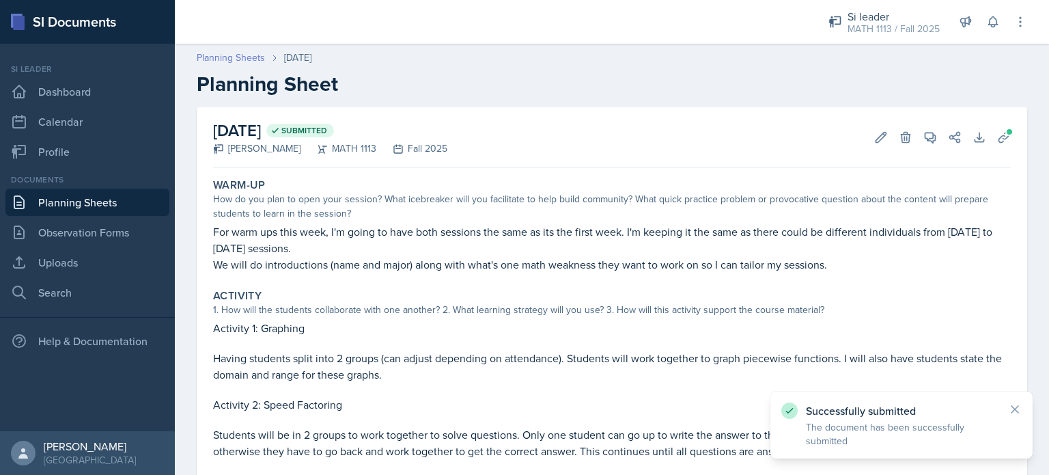
click at [224, 64] on link "Planning Sheets" at bounding box center [231, 58] width 68 height 14
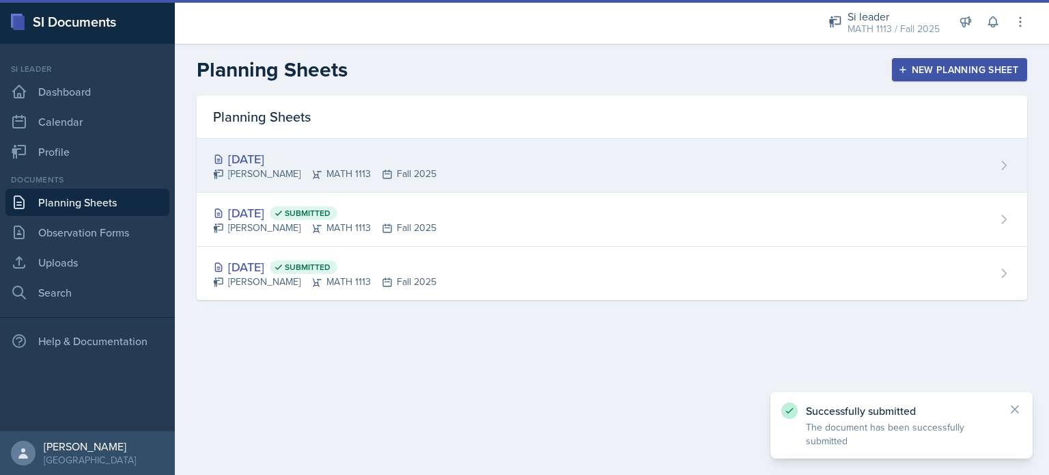
click at [499, 161] on div "[DATE] [PERSON_NAME] MATH 1113 Fall 2025" at bounding box center [612, 166] width 831 height 54
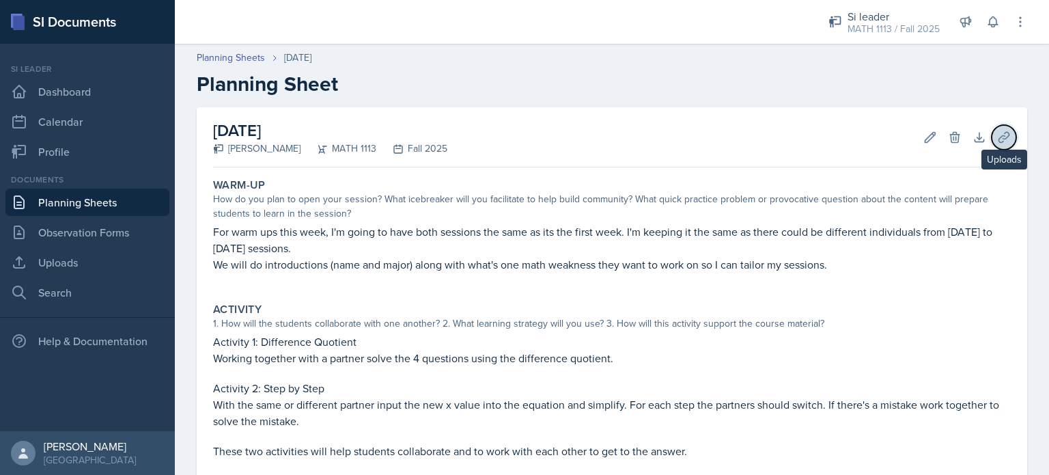
click at [997, 132] on icon at bounding box center [1004, 137] width 14 height 14
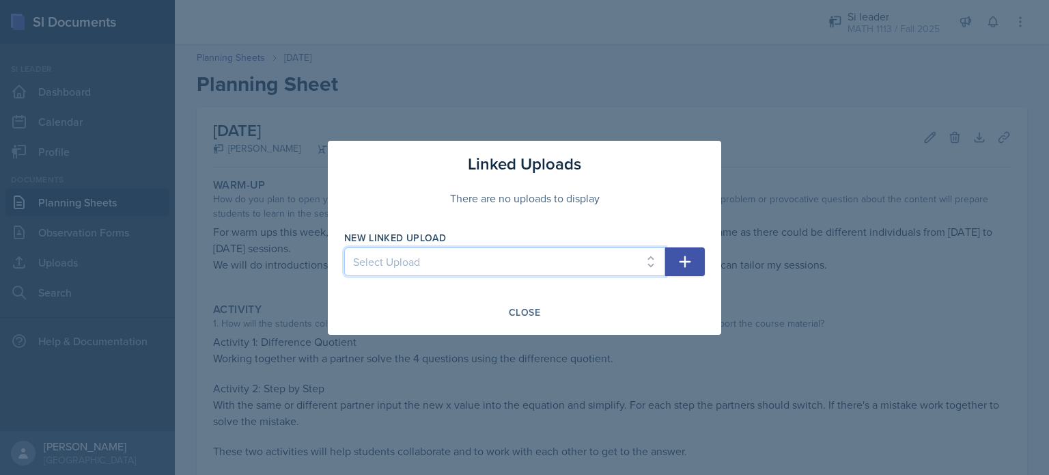
click at [364, 263] on select "Select Upload Training Powerpoint Math [DATE] Math [DATE]" at bounding box center [504, 261] width 321 height 29
select select "37305b66-cf6b-42ed-a052-7609e7bce244"
click at [344, 247] on select "Select Upload Training Powerpoint Math [DATE] Math [DATE]" at bounding box center [504, 261] width 321 height 29
click at [708, 267] on div "Linked Uploads There are no uploads to display New Linked Upload Select Upload …" at bounding box center [525, 238] width 394 height 194
click at [701, 267] on button "button" at bounding box center [685, 261] width 40 height 29
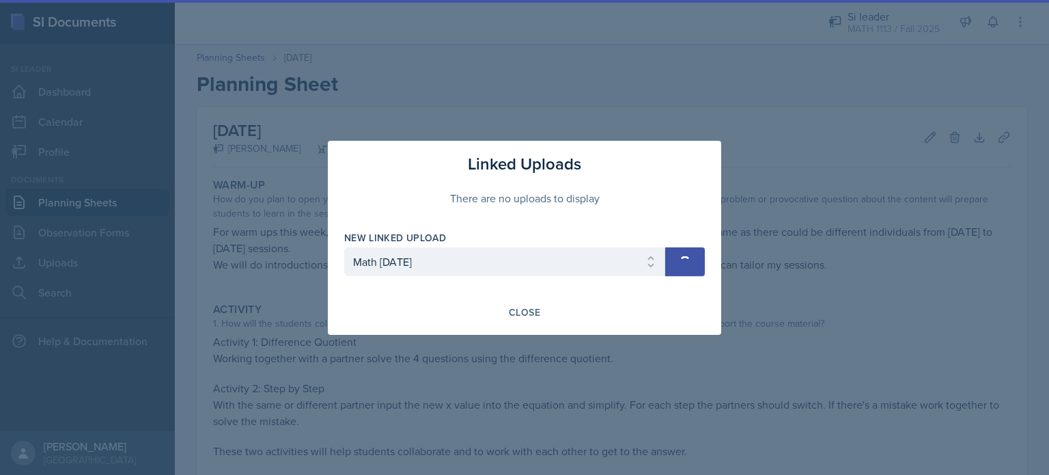
select select
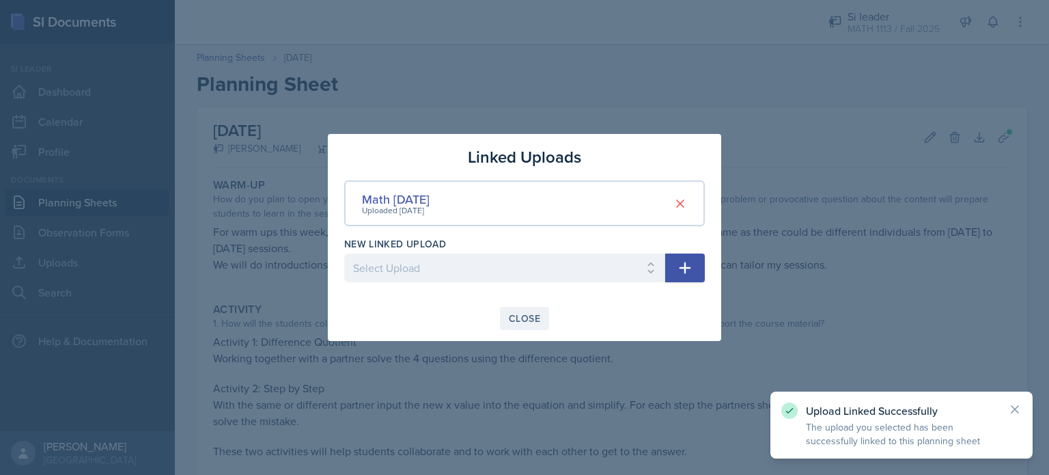
click at [514, 320] on div "Close" at bounding box center [524, 318] width 31 height 11
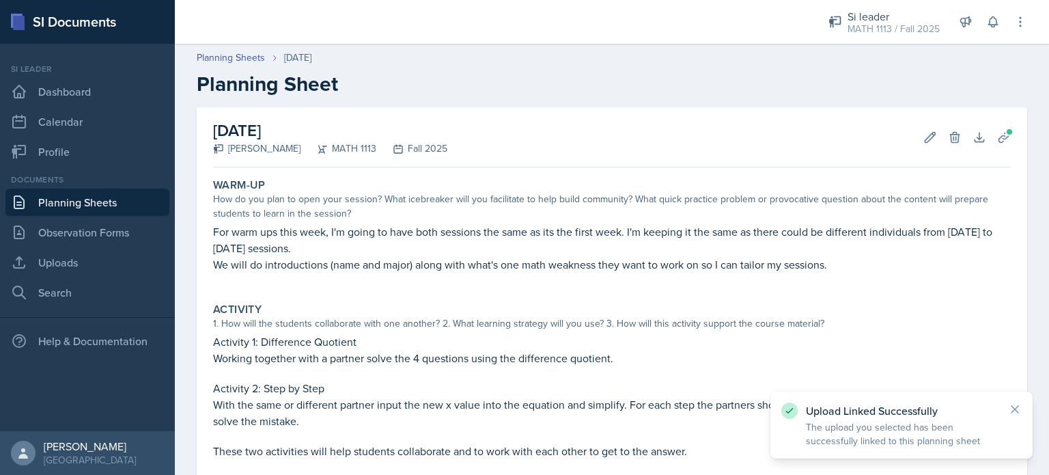
scroll to position [235, 0]
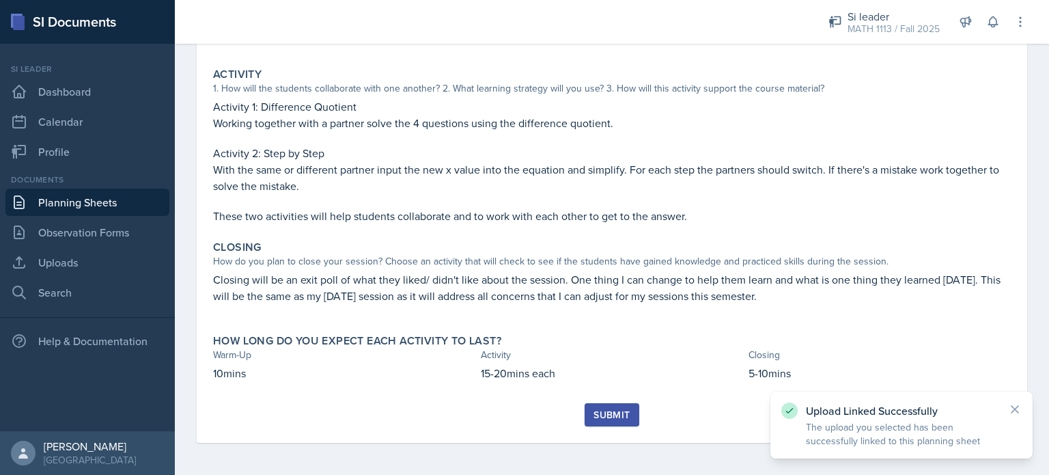
click at [596, 412] on div "Submit" at bounding box center [612, 414] width 36 height 11
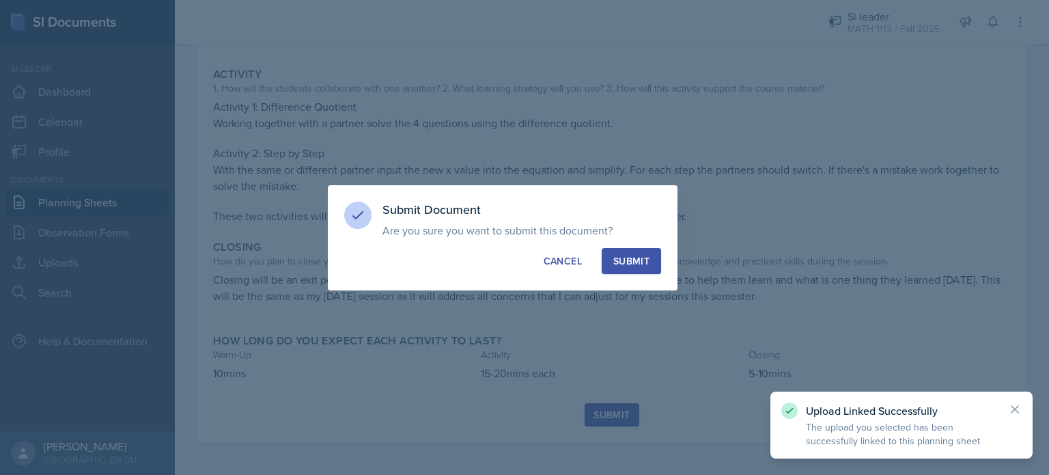
click at [629, 252] on button "Submit" at bounding box center [631, 261] width 59 height 26
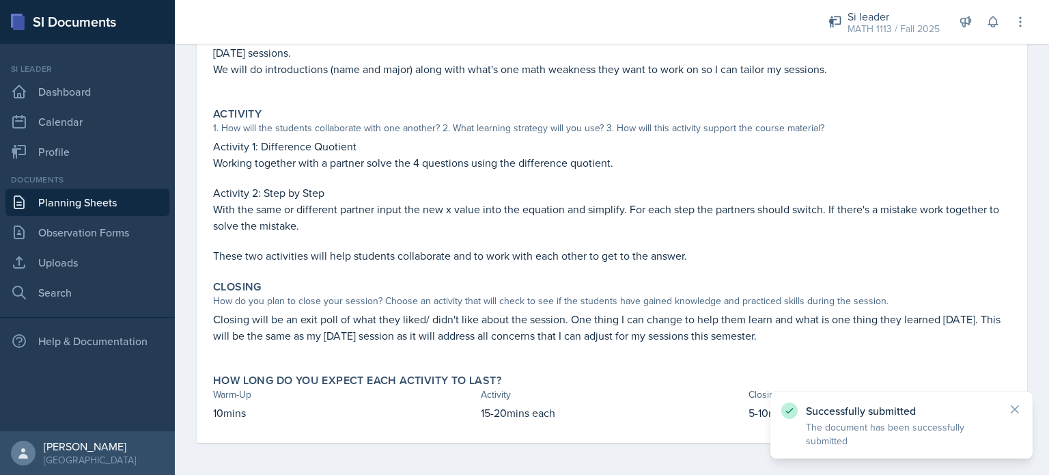
scroll to position [0, 0]
